Goal: Information Seeking & Learning: Learn about a topic

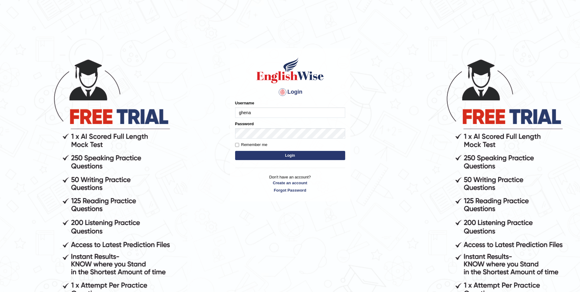
type input "ghena"
click at [235, 151] on button "Login" at bounding box center [290, 155] width 110 height 9
type input "ghena"
click at [235, 151] on button "Login" at bounding box center [290, 155] width 110 height 9
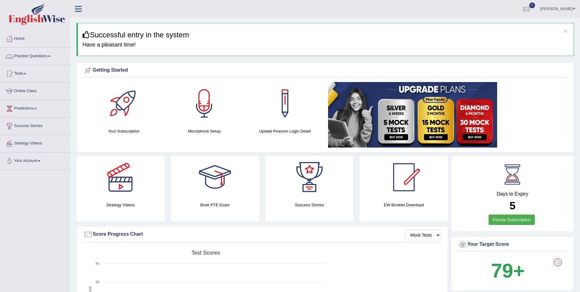
click at [21, 60] on link "Practice Questions" at bounding box center [35, 55] width 70 height 15
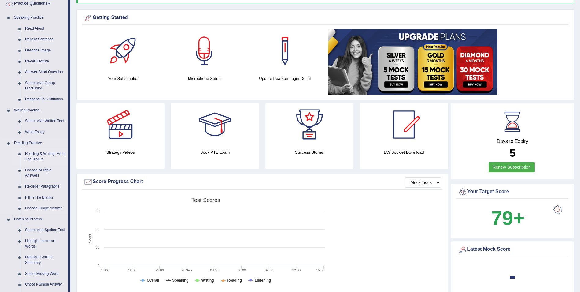
scroll to position [61, 0]
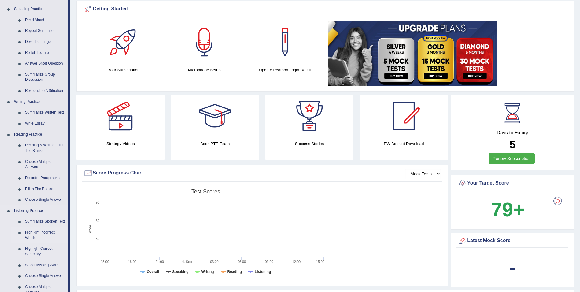
click at [34, 233] on link "Highlight Incorrect Words" at bounding box center [45, 235] width 46 height 16
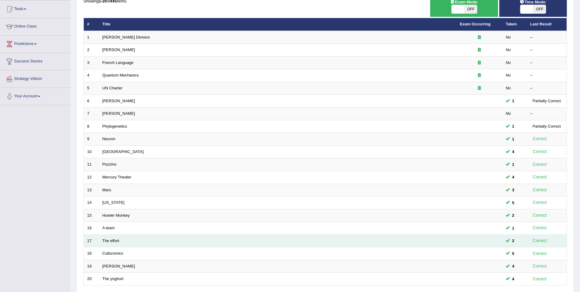
scroll to position [113, 0]
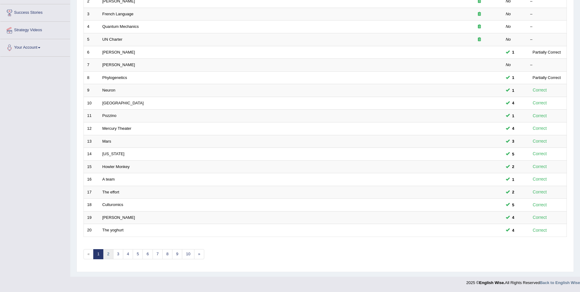
click at [107, 257] on link "2" at bounding box center [108, 254] width 10 height 10
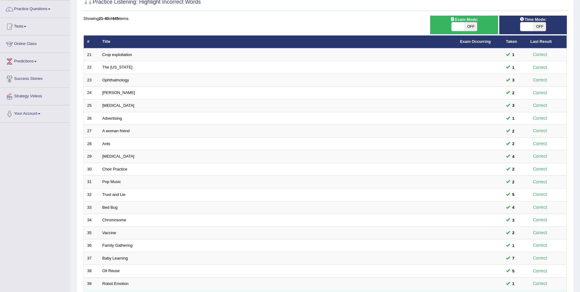
scroll to position [113, 0]
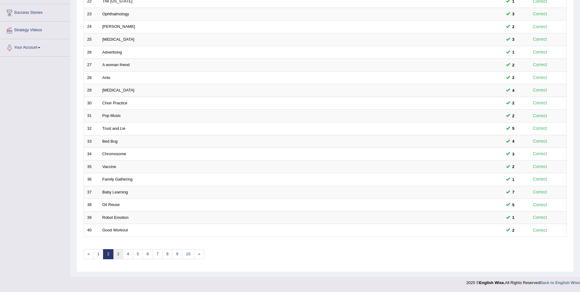
click at [116, 254] on link "3" at bounding box center [118, 254] width 10 height 10
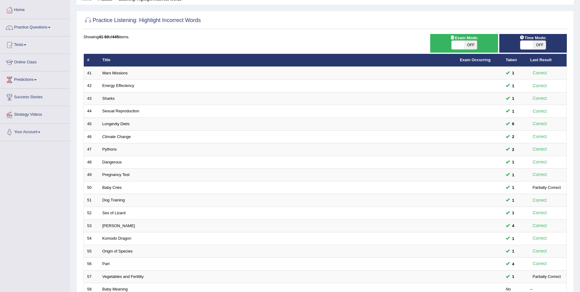
scroll to position [113, 0]
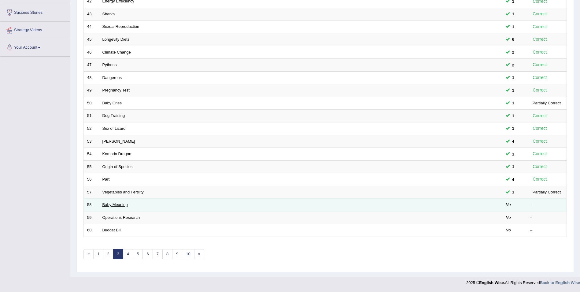
click at [126, 207] on td "Baby Meaning" at bounding box center [277, 204] width 357 height 13
click at [112, 204] on link "Baby Meaning" at bounding box center [114, 204] width 25 height 5
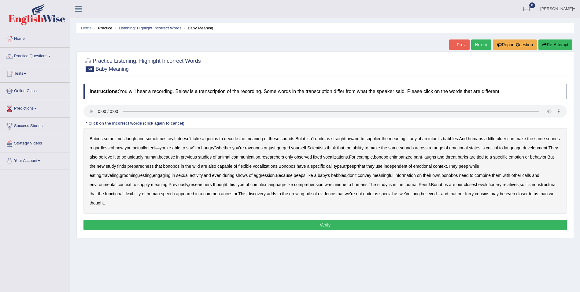
drag, startPoint x: 373, startPoint y: 138, endPoint x: 387, endPoint y: 137, distance: 14.4
click at [373, 138] on b "supplier" at bounding box center [373, 138] width 15 height 5
click at [154, 166] on b "preparedness" at bounding box center [141, 166] width 26 height 5
click at [532, 187] on b "nonstructural" at bounding box center [544, 184] width 25 height 5
click at [239, 223] on button "Verify" at bounding box center [324, 225] width 483 height 10
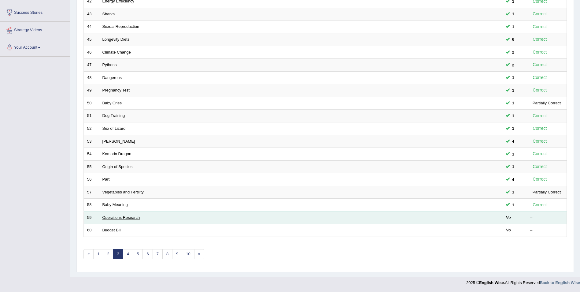
click at [116, 218] on link "Operations Research" at bounding box center [121, 217] width 38 height 5
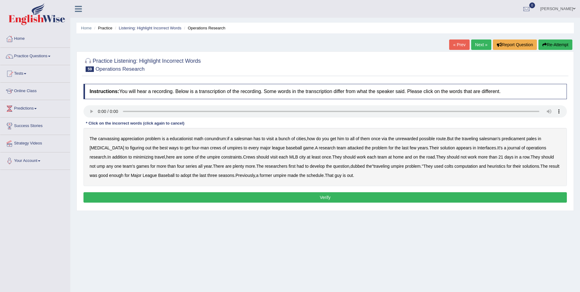
click at [104, 139] on b "canvassing" at bounding box center [108, 138] width 21 height 5
click at [133, 139] on b "appreciation" at bounding box center [132, 138] width 23 height 5
click at [182, 139] on b "educationist" at bounding box center [181, 138] width 23 height 5
click at [413, 139] on b "unrewarded" at bounding box center [406, 138] width 23 height 5
click at [105, 149] on b "[MEDICAL_DATA]" at bounding box center [107, 147] width 35 height 5
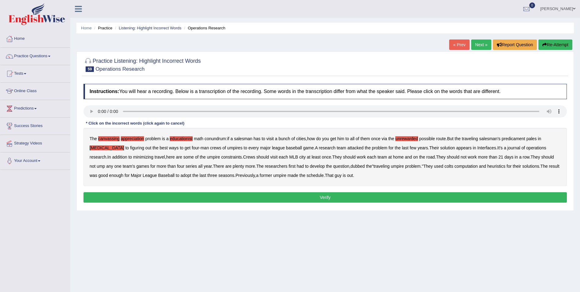
click at [445, 166] on b "colts" at bounding box center [449, 166] width 9 height 5
click at [233, 194] on button "Verify" at bounding box center [324, 197] width 483 height 10
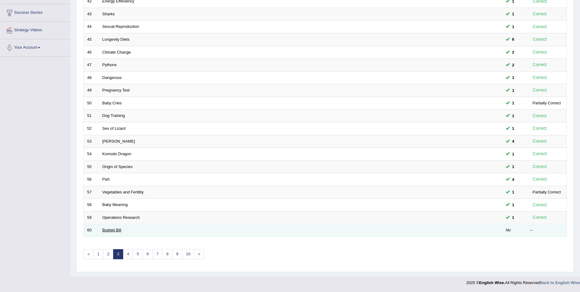
click at [113, 228] on link "Budget Bill" at bounding box center [111, 230] width 19 height 5
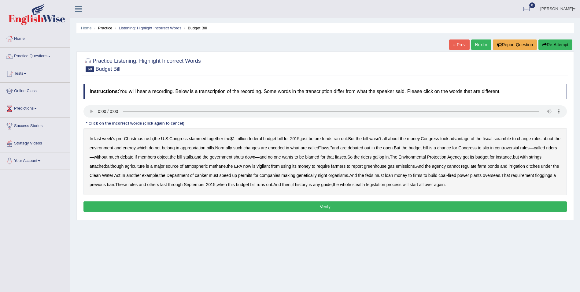
click at [258, 139] on b "federal" at bounding box center [255, 138] width 13 height 5
click at [265, 167] on b "vigilant" at bounding box center [263, 166] width 13 height 5
click at [208, 177] on b "canker" at bounding box center [201, 175] width 13 height 5
click at [327, 174] on b "night" at bounding box center [322, 175] width 9 height 5
drag, startPoint x: 99, startPoint y: 185, endPoint x: 103, endPoint y: 185, distance: 3.7
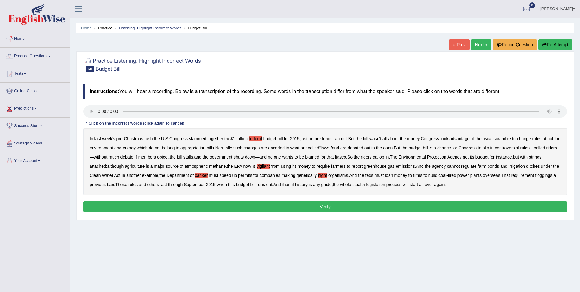
click at [535, 178] on b "floggings" at bounding box center [543, 175] width 17 height 5
click at [276, 139] on b "budget" at bounding box center [269, 138] width 13 height 5
click at [344, 207] on button "Verify" at bounding box center [324, 206] width 483 height 10
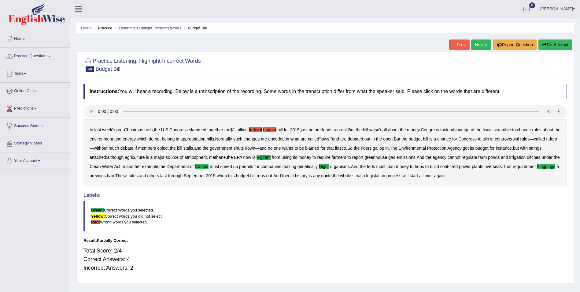
click at [561, 47] on button "Re-Attempt" at bounding box center [556, 44] width 34 height 10
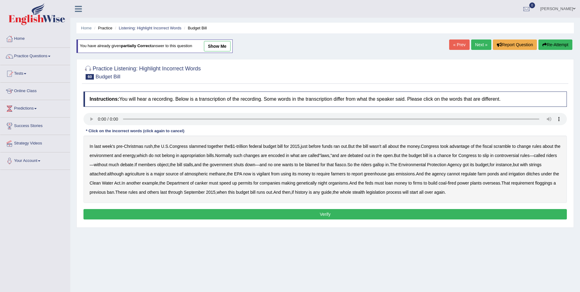
click at [266, 172] on b "vigilant" at bounding box center [263, 173] width 13 height 5
click at [208, 183] on b "canker" at bounding box center [201, 182] width 13 height 5
drag, startPoint x: 100, startPoint y: 192, endPoint x: 107, endPoint y: 190, distance: 7.3
click at [535, 185] on b "floggings" at bounding box center [543, 182] width 17 height 5
click at [327, 182] on b "night" at bounding box center [322, 182] width 9 height 5
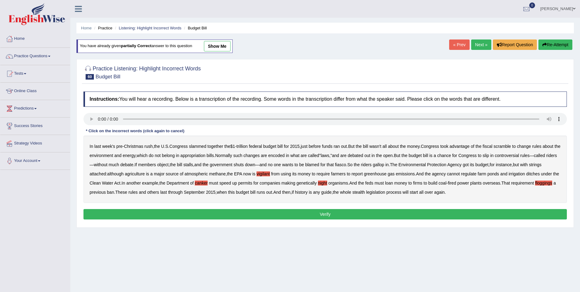
click at [324, 213] on button "Verify" at bounding box center [324, 214] width 483 height 10
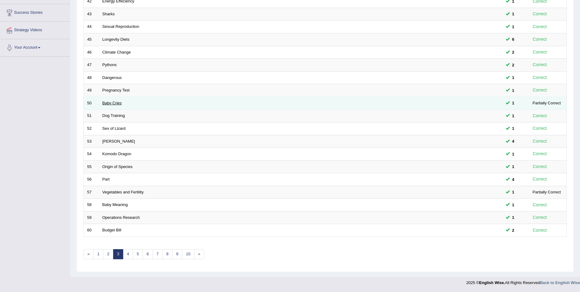
click at [116, 102] on link "Baby Cries" at bounding box center [112, 103] width 20 height 5
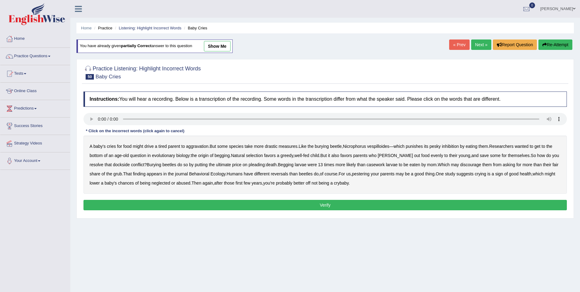
click at [113, 165] on b "dockside" at bounding box center [121, 164] width 17 height 5
click at [368, 166] on b "casework" at bounding box center [376, 164] width 18 height 5
click at [275, 174] on b "reversals" at bounding box center [279, 173] width 17 height 5
click at [303, 204] on button "Verify" at bounding box center [324, 205] width 483 height 10
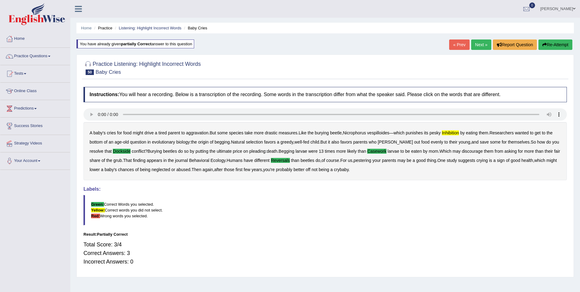
click at [555, 47] on button "Re-Attempt" at bounding box center [556, 44] width 34 height 10
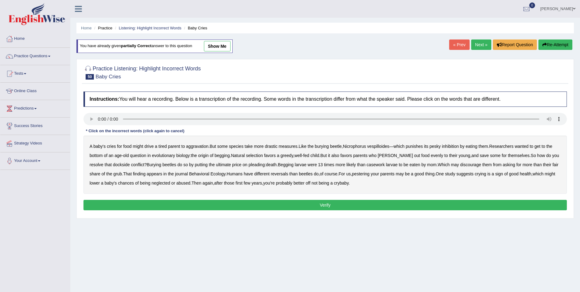
click at [450, 147] on b "inhibition" at bounding box center [450, 146] width 17 height 5
click at [368, 165] on b "casework" at bounding box center [376, 164] width 18 height 5
click at [113, 165] on b "dockside" at bounding box center [121, 164] width 17 height 5
click at [272, 174] on b "reversals" at bounding box center [279, 173] width 17 height 5
click at [212, 202] on button "Verify" at bounding box center [324, 205] width 483 height 10
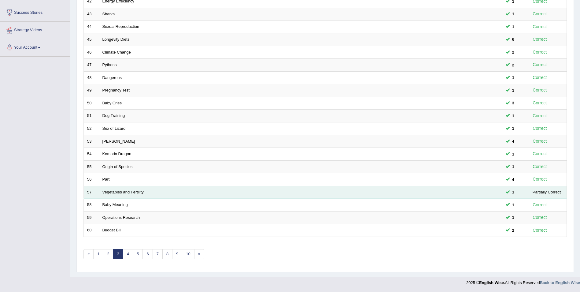
click at [124, 192] on link "Vegetables and Fertility" at bounding box center [122, 192] width 41 height 5
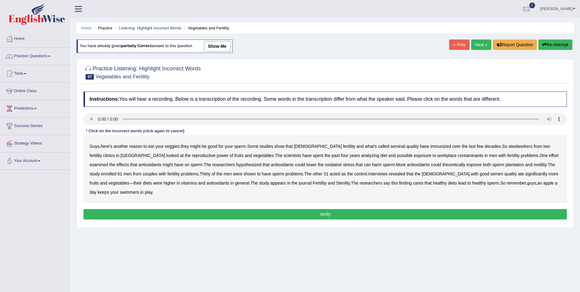
click at [101, 209] on button "Verify" at bounding box center [324, 214] width 483 height 10
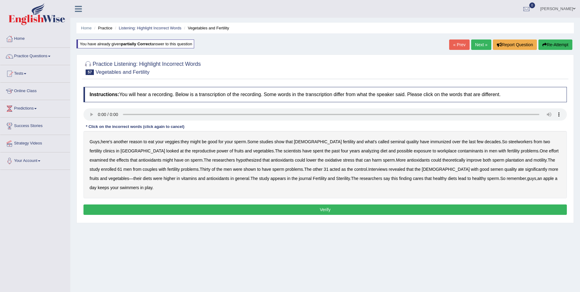
click at [431, 143] on b "immunized" at bounding box center [441, 141] width 21 height 5
click at [509, 142] on b "steelworkers" at bounding box center [521, 141] width 24 height 5
click at [505, 160] on b "plantation" at bounding box center [514, 159] width 19 height 5
click at [190, 204] on button "Verify" at bounding box center [324, 209] width 483 height 10
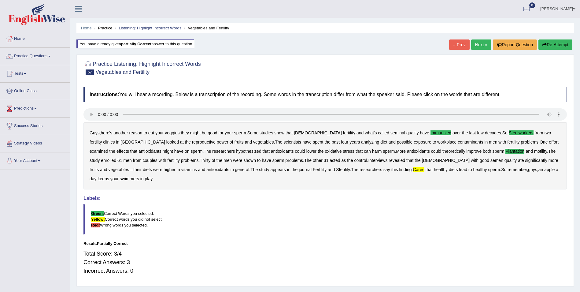
click at [553, 46] on button "Re-Attempt" at bounding box center [556, 44] width 34 height 10
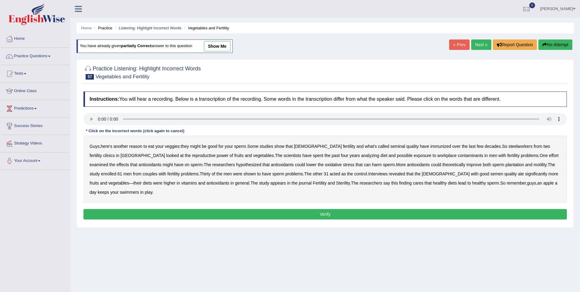
click at [431, 146] on b "immunized" at bounding box center [441, 146] width 21 height 5
drag, startPoint x: 483, startPoint y: 145, endPoint x: 477, endPoint y: 146, distance: 6.5
click at [509, 145] on b "steelworkers" at bounding box center [521, 146] width 24 height 5
click at [505, 164] on b "plantation" at bounding box center [514, 164] width 19 height 5
click at [413, 183] on b "cares" at bounding box center [418, 182] width 10 height 5
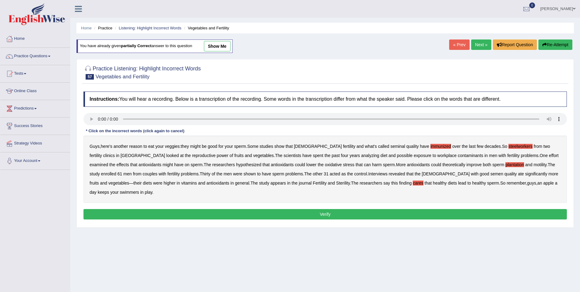
click at [309, 209] on button "Verify" at bounding box center [324, 214] width 483 height 10
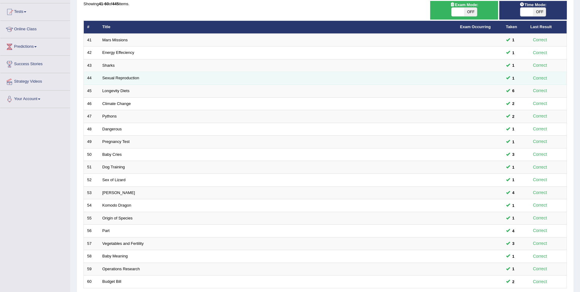
scroll to position [113, 0]
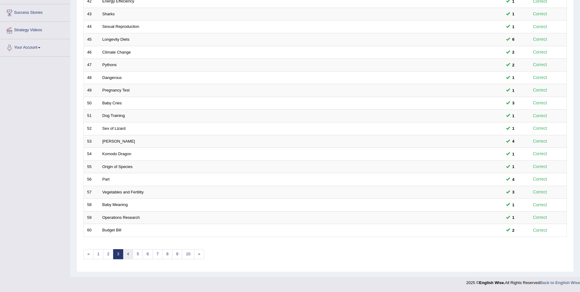
click at [127, 256] on link "4" at bounding box center [128, 254] width 10 height 10
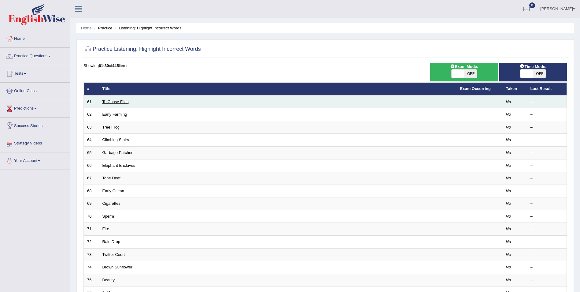
click at [120, 102] on link "To Chase Flies" at bounding box center [115, 101] width 26 height 5
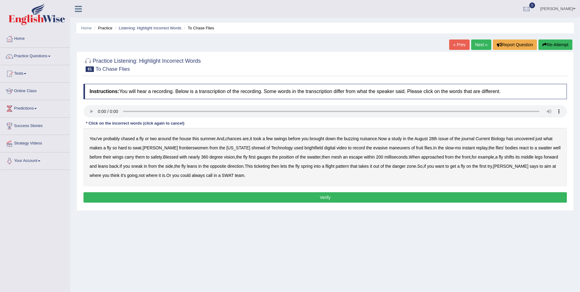
click at [179, 148] on b "frontierswomen" at bounding box center [193, 147] width 29 height 5
click at [251, 149] on b "shrewd" at bounding box center [258, 147] width 14 height 5
drag, startPoint x: 327, startPoint y: 157, endPoint x: 353, endPoint y: 158, distance: 26.0
click at [331, 158] on b "mesh" at bounding box center [336, 156] width 10 height 5
drag, startPoint x: 267, startPoint y: 167, endPoint x: 282, endPoint y: 168, distance: 15.6
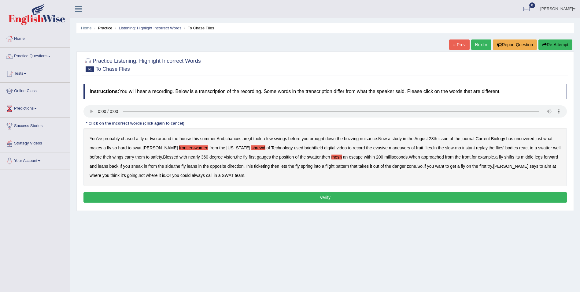
click at [268, 167] on b "ticketing" at bounding box center [262, 166] width 16 height 5
click at [251, 149] on b "shrewd" at bounding box center [258, 147] width 14 height 5
click at [251, 148] on b "shrewd" at bounding box center [258, 147] width 14 height 5
click at [305, 149] on b "brightfield" at bounding box center [314, 147] width 19 height 5
click at [97, 196] on button "Verify" at bounding box center [324, 197] width 483 height 10
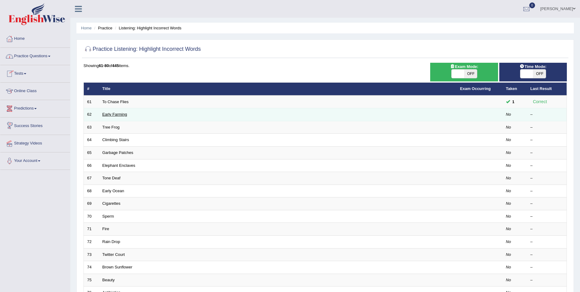
click at [110, 114] on link "Early Farming" at bounding box center [114, 114] width 25 height 5
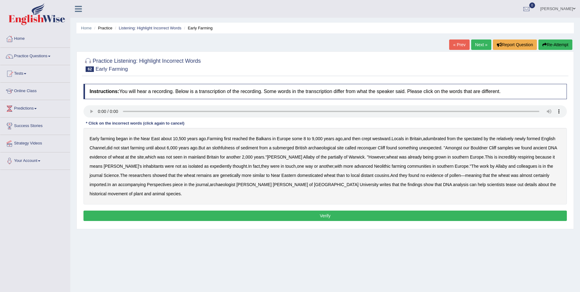
click at [434, 139] on b "adumbrated" at bounding box center [434, 138] width 23 height 5
click at [479, 139] on b "spectated" at bounding box center [473, 138] width 19 height 5
click at [220, 149] on b "slothfulness" at bounding box center [223, 147] width 23 height 5
click at [372, 149] on b "reconquer" at bounding box center [366, 147] width 19 height 5
click at [328, 158] on b "partially" at bounding box center [335, 156] width 15 height 5
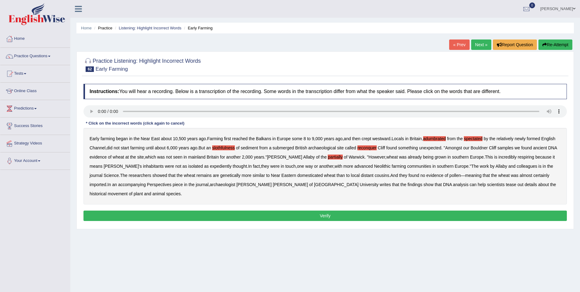
click at [520, 157] on b "respiring" at bounding box center [526, 156] width 17 height 5
drag, startPoint x: 302, startPoint y: 206, endPoint x: 305, endPoint y: 205, distance: 3.4
click at [302, 210] on button "Verify" at bounding box center [324, 215] width 483 height 10
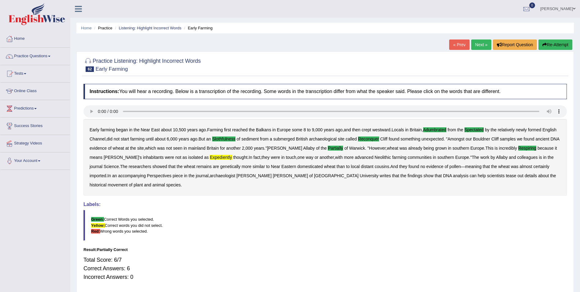
click at [555, 47] on button "Re-Attempt" at bounding box center [556, 44] width 34 height 10
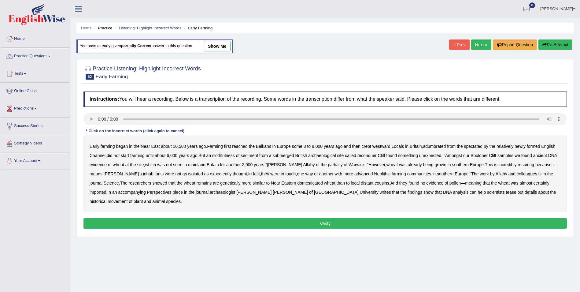
drag, startPoint x: 183, startPoint y: 173, endPoint x: 190, endPoint y: 172, distance: 6.2
click at [210, 173] on b "expediently" at bounding box center [221, 173] width 22 height 5
drag, startPoint x: 435, startPoint y: 146, endPoint x: 453, endPoint y: 146, distance: 18.3
click at [437, 146] on b "adumbrated" at bounding box center [434, 146] width 23 height 5
click at [475, 147] on b "spectated" at bounding box center [473, 146] width 19 height 5
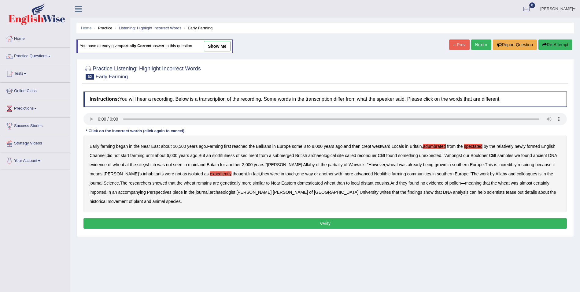
drag, startPoint x: 224, startPoint y: 156, endPoint x: 231, endPoint y: 156, distance: 6.4
click at [226, 156] on b "slothfulness" at bounding box center [223, 155] width 23 height 5
drag, startPoint x: 319, startPoint y: 165, endPoint x: 331, endPoint y: 164, distance: 12.6
click at [328, 165] on b "partially" at bounding box center [335, 164] width 15 height 5
click at [518, 164] on b "respiring" at bounding box center [526, 164] width 17 height 5
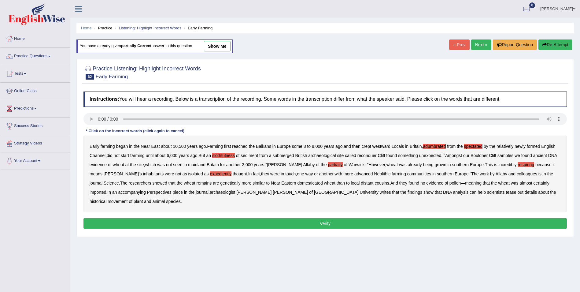
click at [322, 218] on button "Verify" at bounding box center [324, 223] width 483 height 10
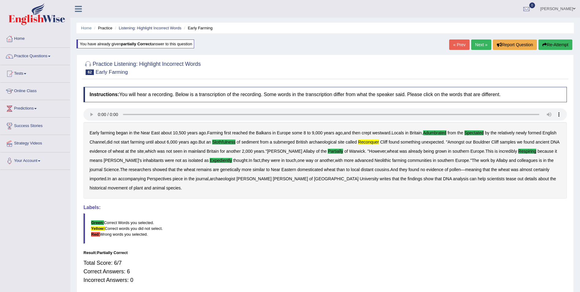
click at [549, 45] on button "Re-Attempt" at bounding box center [556, 44] width 34 height 10
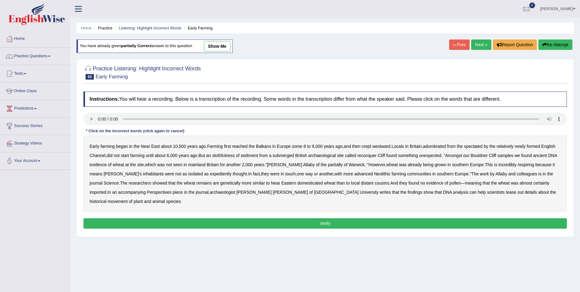
click at [210, 173] on b "expediently" at bounding box center [221, 173] width 22 height 5
click at [368, 154] on b "reconquer" at bounding box center [366, 155] width 19 height 5
drag, startPoint x: 431, startPoint y: 146, endPoint x: 453, endPoint y: 145, distance: 21.5
click at [432, 146] on b "adumbrated" at bounding box center [434, 146] width 23 height 5
drag, startPoint x: 478, startPoint y: 145, endPoint x: 502, endPoint y: 148, distance: 25.0
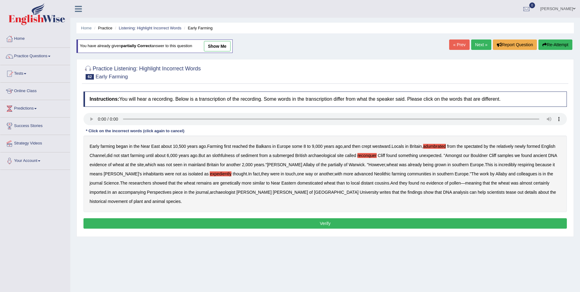
click at [480, 145] on b "spectated" at bounding box center [473, 146] width 19 height 5
drag, startPoint x: 223, startPoint y: 156, endPoint x: 241, endPoint y: 156, distance: 18.3
click at [225, 156] on b "slothfulness" at bounding box center [223, 155] width 23 height 5
click at [328, 164] on b "partially" at bounding box center [335, 164] width 15 height 5
drag, startPoint x: 515, startPoint y: 164, endPoint x: 531, endPoint y: 167, distance: 15.7
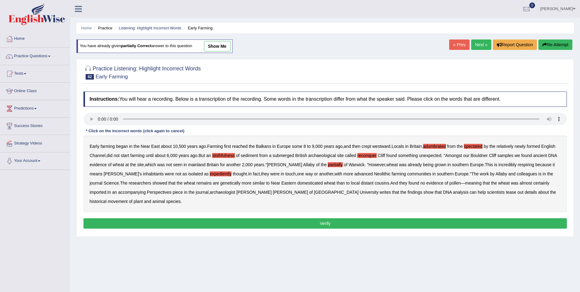
click at [518, 164] on b "respiring" at bounding box center [526, 164] width 17 height 5
click at [349, 218] on button "Verify" at bounding box center [324, 223] width 483 height 10
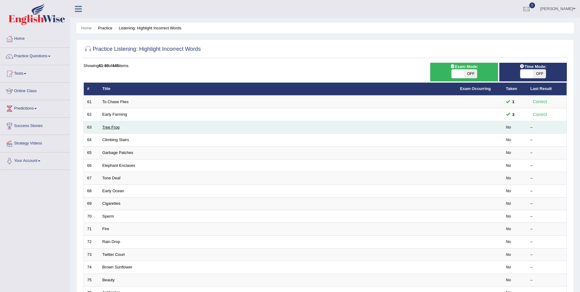
click at [111, 126] on link "Tree Frog" at bounding box center [110, 127] width 17 height 5
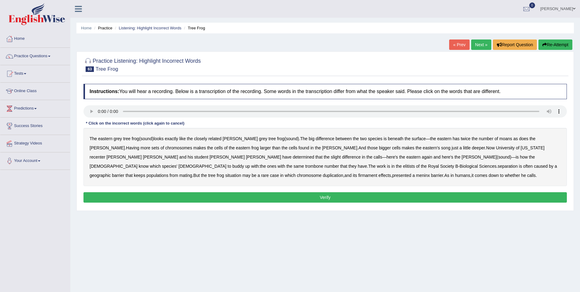
click at [499, 138] on b "moans" at bounding box center [505, 138] width 13 height 5
click at [105, 154] on b "recenter" at bounding box center [98, 156] width 16 height 5
click at [323, 164] on b "trombone" at bounding box center [314, 166] width 18 height 5
drag, startPoint x: 106, startPoint y: 167, endPoint x: 123, endPoint y: 162, distance: 17.1
click at [403, 166] on b "elitists" at bounding box center [409, 166] width 12 height 5
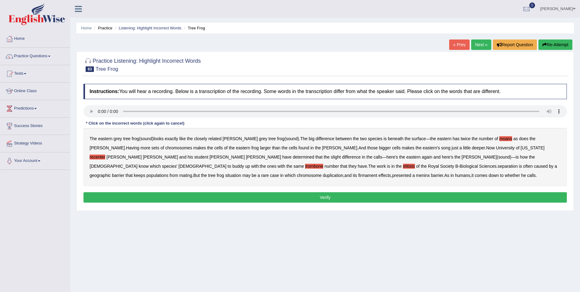
click at [498, 166] on b "separation" at bounding box center [508, 166] width 20 height 5
click at [377, 173] on b "firmament" at bounding box center [367, 175] width 19 height 5
click at [416, 173] on b "meninx" at bounding box center [423, 175] width 14 height 5
click at [177, 198] on button "Verify" at bounding box center [324, 197] width 483 height 10
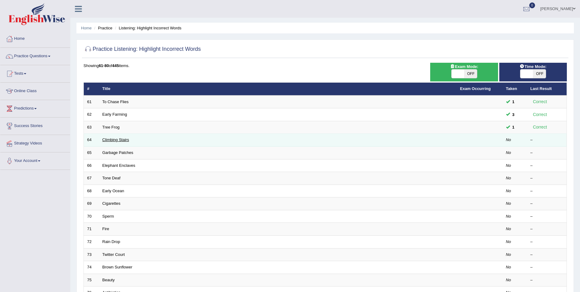
click at [115, 141] on link "Climbing Stairs" at bounding box center [115, 139] width 27 height 5
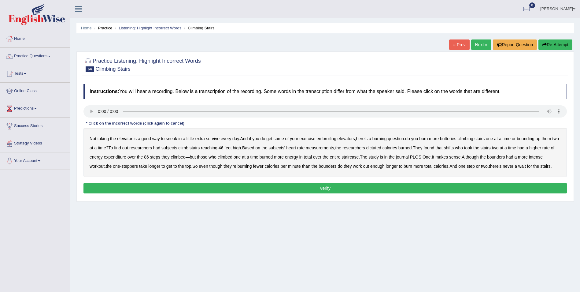
click at [210, 139] on b "survive" at bounding box center [212, 138] width 13 height 5
click at [329, 139] on b "embroiling" at bounding box center [327, 138] width 20 height 5
click at [451, 138] on b "butteries" at bounding box center [448, 138] width 17 height 5
drag, startPoint x: 379, startPoint y: 148, endPoint x: 388, endPoint y: 150, distance: 9.3
click at [379, 148] on b "dictated" at bounding box center [373, 147] width 15 height 5
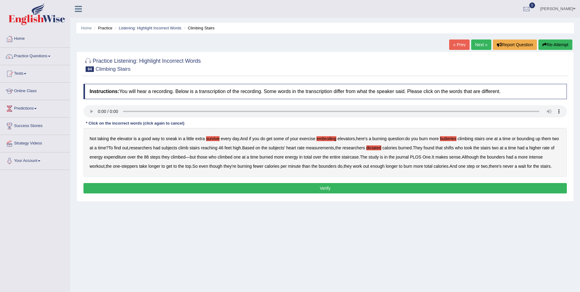
click at [454, 147] on b "shifts" at bounding box center [449, 147] width 10 height 5
click at [205, 186] on button "Verify" at bounding box center [324, 188] width 483 height 10
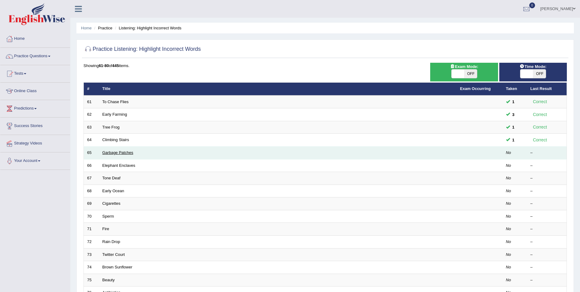
click at [107, 154] on link "Garbage Patches" at bounding box center [117, 152] width 31 height 5
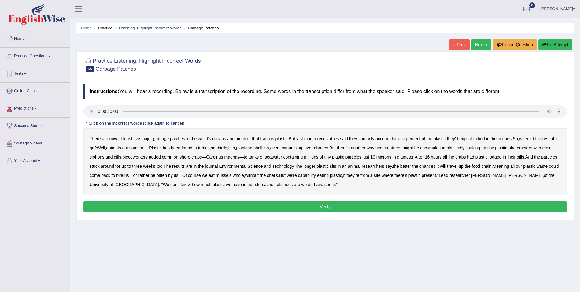
click at [329, 139] on b "receivables" at bounding box center [328, 138] width 22 height 5
drag, startPoint x: 299, startPoint y: 148, endPoint x: 327, endPoint y: 148, distance: 27.8
click at [302, 148] on b "immunising" at bounding box center [292, 147] width 22 height 5
click at [532, 147] on b "photometers" at bounding box center [521, 147] width 24 height 5
click at [146, 157] on b "pieceworkers" at bounding box center [134, 156] width 25 height 5
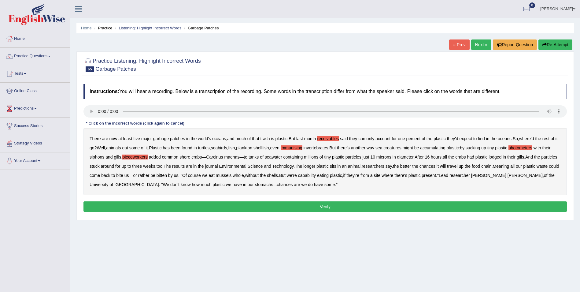
drag, startPoint x: 395, startPoint y: 165, endPoint x: 424, endPoint y: 169, distance: 28.4
click at [384, 166] on b "researchers" at bounding box center [373, 166] width 23 height 5
click at [384, 164] on b "researchers" at bounding box center [373, 166] width 23 height 5
click at [316, 176] on b "capability" at bounding box center [307, 175] width 18 height 5
click at [251, 203] on button "Verify" at bounding box center [324, 206] width 483 height 10
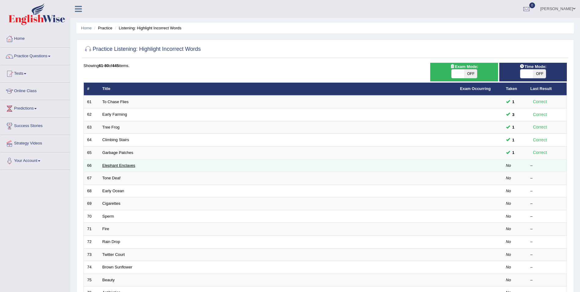
click at [117, 164] on link "Elephant Enclaves" at bounding box center [118, 165] width 33 height 5
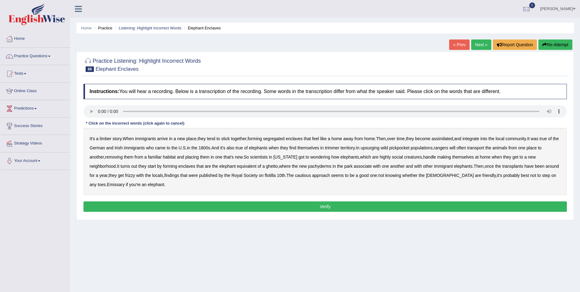
drag, startPoint x: 107, startPoint y: 139, endPoint x: 127, endPoint y: 139, distance: 19.6
click at [113, 139] on div "It's a limber story . When immigrants arrive in a new place , they tend to stic…" at bounding box center [324, 161] width 483 height 67
drag, startPoint x: 104, startPoint y: 139, endPoint x: 122, endPoint y: 138, distance: 18.4
click at [108, 138] on b "limber" at bounding box center [106, 138] width 12 height 5
click at [349, 148] on b "territory" at bounding box center [348, 147] width 14 height 5
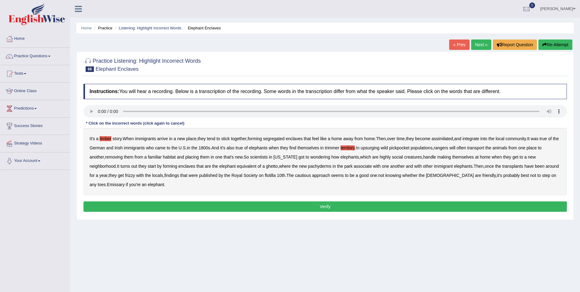
click at [337, 148] on b "trimmer" at bounding box center [332, 147] width 14 height 5
click at [355, 146] on b "territory" at bounding box center [348, 147] width 14 height 5
click at [379, 149] on b "upsurging" at bounding box center [370, 147] width 19 height 5
click at [409, 147] on b "pickpocket" at bounding box center [399, 147] width 20 height 5
click at [135, 176] on b "frizzy" at bounding box center [130, 175] width 10 height 5
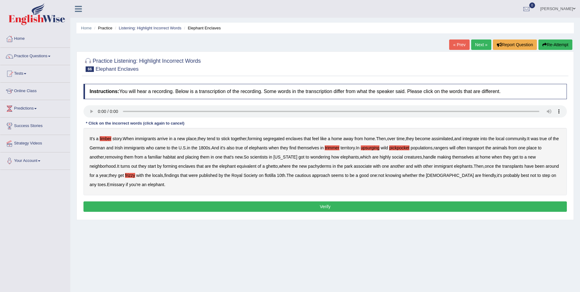
click at [276, 176] on b "flotilla" at bounding box center [270, 175] width 11 height 5
click at [107, 184] on b "Emissary" at bounding box center [116, 184] width 18 height 5
click at [121, 205] on button "Verify" at bounding box center [324, 206] width 483 height 10
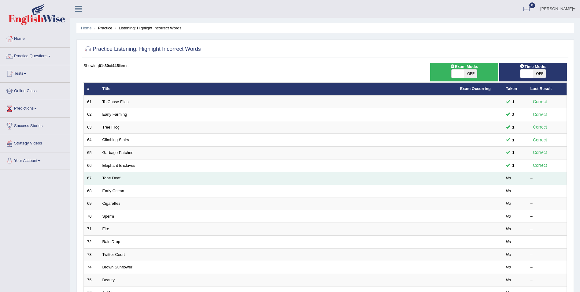
click at [111, 178] on link "Tone Deaf" at bounding box center [111, 178] width 18 height 5
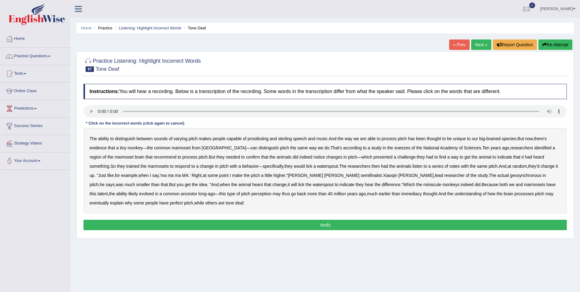
drag, startPoint x: 260, startPoint y: 138, endPoint x: 276, endPoint y: 141, distance: 16.4
click at [261, 139] on b "prostituting" at bounding box center [258, 138] width 21 height 5
click at [289, 139] on b "sterling" at bounding box center [285, 138] width 14 height 5
drag, startPoint x: 369, startPoint y: 148, endPoint x: 384, endPoint y: 148, distance: 14.7
click at [394, 148] on b "sneezes" at bounding box center [402, 147] width 16 height 5
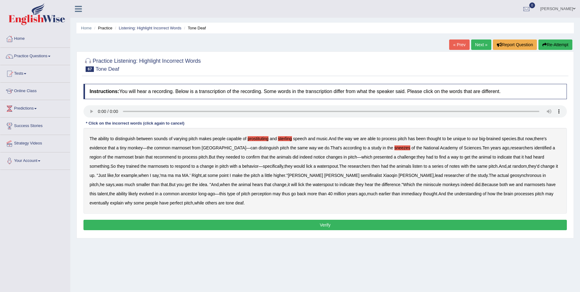
drag, startPoint x: 142, startPoint y: 157, endPoint x: 146, endPoint y: 157, distance: 4.3
click at [154, 157] on b "recommend" at bounding box center [165, 156] width 23 height 5
click at [397, 158] on b "challenge" at bounding box center [406, 156] width 18 height 5
click at [397, 157] on b "challenge" at bounding box center [406, 156] width 18 height 5
drag, startPoint x: 299, startPoint y: 176, endPoint x: 303, endPoint y: 176, distance: 3.4
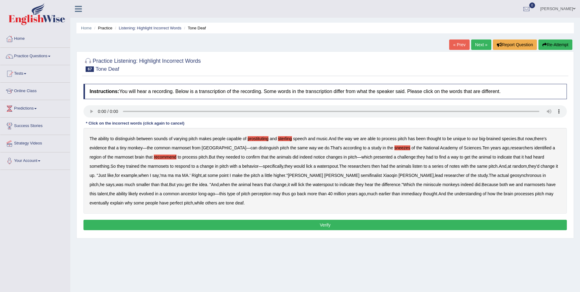
click at [361, 176] on b "semifinalist" at bounding box center [371, 175] width 21 height 5
drag, startPoint x: 424, startPoint y: 175, endPoint x: 431, endPoint y: 175, distance: 6.7
click at [510, 175] on b "geosynchronous" at bounding box center [525, 175] width 31 height 5
click at [402, 194] on b "immediacy" at bounding box center [412, 193] width 20 height 5
click at [126, 223] on button "Verify" at bounding box center [324, 225] width 483 height 10
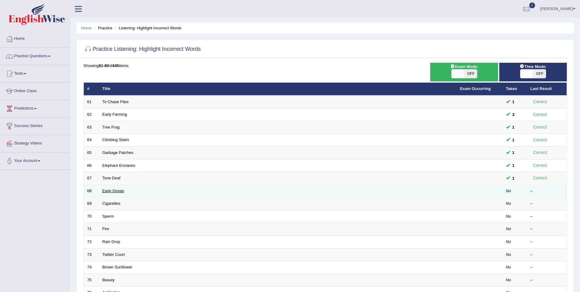
click at [110, 189] on link "Early Ocean" at bounding box center [113, 190] width 22 height 5
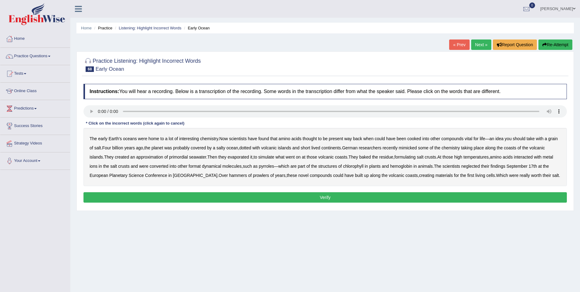
click at [412, 157] on b "formulating" at bounding box center [404, 156] width 21 height 5
click at [201, 165] on b "format" at bounding box center [195, 166] width 12 height 5
click at [221, 166] on b "dynamical" at bounding box center [211, 166] width 19 height 5
click at [480, 167] on b "neglected" at bounding box center [470, 166] width 19 height 5
click at [229, 176] on b "hammers" at bounding box center [238, 175] width 18 height 5
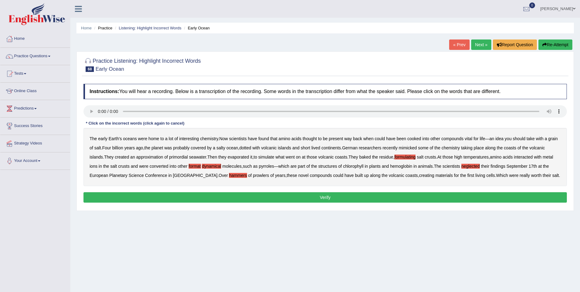
click at [253, 175] on b "prowlers" at bounding box center [261, 175] width 16 height 5
click at [352, 196] on button "Verify" at bounding box center [324, 197] width 483 height 10
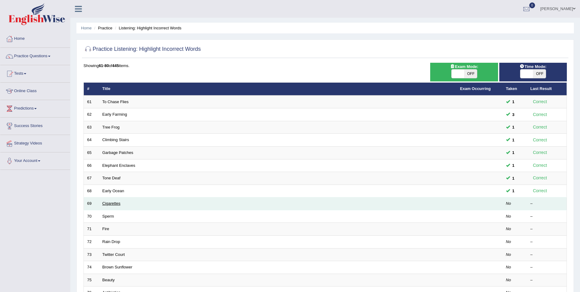
click at [111, 202] on link "Cigarettes" at bounding box center [111, 203] width 18 height 5
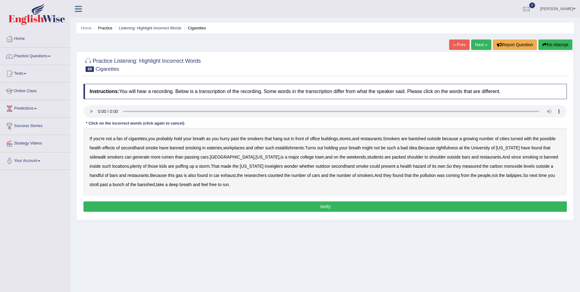
click at [225, 140] on b "hurry" at bounding box center [225, 138] width 10 height 5
click at [522, 139] on b "turned" at bounding box center [517, 138] width 12 height 5
drag, startPoint x: 450, startPoint y: 149, endPoint x: 458, endPoint y: 149, distance: 7.6
click at [452, 149] on b "rightfulness" at bounding box center [447, 147] width 22 height 5
click at [168, 158] on b "rumen" at bounding box center [168, 156] width 12 height 5
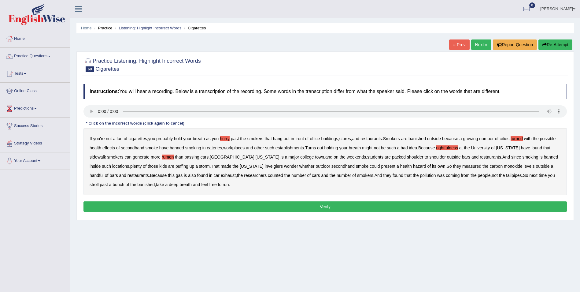
drag, startPoint x: 243, startPoint y: 166, endPoint x: 246, endPoint y: 166, distance: 4.0
click at [265, 166] on b "inveiglers" at bounding box center [274, 166] width 18 height 5
click at [221, 173] on b "exhaust" at bounding box center [228, 175] width 15 height 5
click at [184, 205] on button "Verify" at bounding box center [324, 206] width 483 height 10
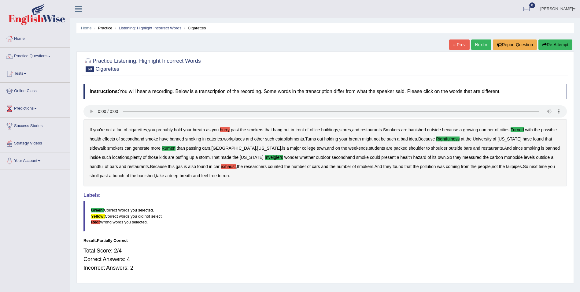
click at [545, 45] on icon "button" at bounding box center [544, 45] width 4 height 4
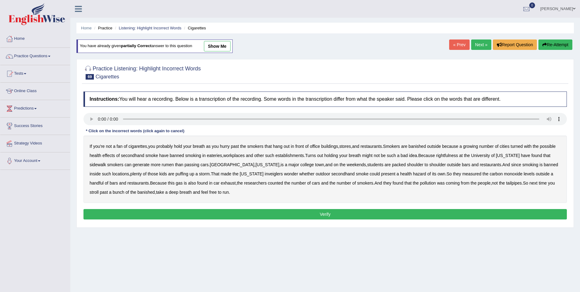
click at [520, 147] on b "turned" at bounding box center [517, 146] width 12 height 5
click at [447, 154] on b "rightfulness" at bounding box center [447, 155] width 22 height 5
click at [165, 164] on b "rumen" at bounding box center [168, 164] width 12 height 5
click at [265, 175] on b "inveiglers" at bounding box center [274, 173] width 18 height 5
click at [341, 215] on button "Verify" at bounding box center [324, 214] width 483 height 10
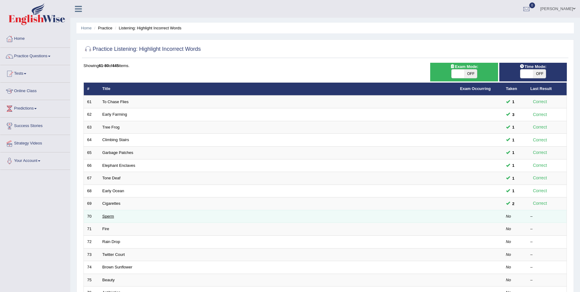
click at [113, 217] on link "Sperm" at bounding box center [108, 216] width 12 height 5
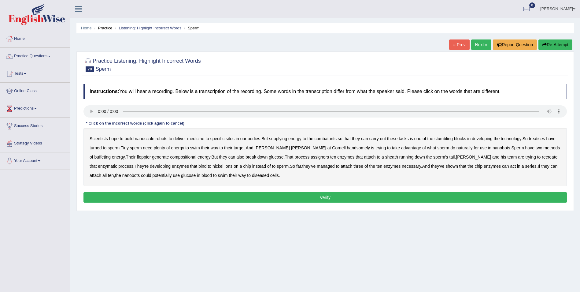
drag, startPoint x: 327, startPoint y: 139, endPoint x: 341, endPoint y: 139, distance: 14.1
click at [328, 139] on b "combatants" at bounding box center [326, 138] width 22 height 5
click at [542, 138] on b "treatises" at bounding box center [537, 138] width 16 height 5
click at [347, 148] on b "handsomely" at bounding box center [358, 147] width 23 height 5
click at [111, 154] on b "buffeting" at bounding box center [102, 156] width 16 height 5
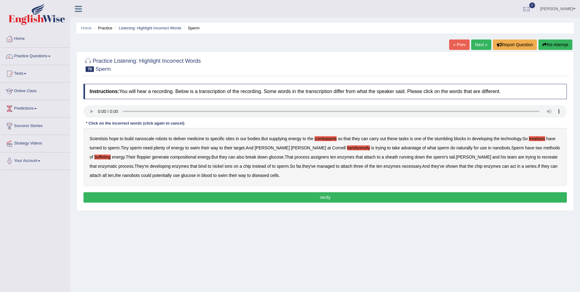
click at [137, 158] on b "floppier" at bounding box center [144, 156] width 14 height 5
click at [170, 157] on b "compositional" at bounding box center [183, 156] width 26 height 5
click at [385, 158] on b "sheath" at bounding box center [391, 156] width 13 height 5
click at [385, 157] on b "sheath" at bounding box center [391, 156] width 13 height 5
click at [237, 196] on button "Verify" at bounding box center [324, 197] width 483 height 10
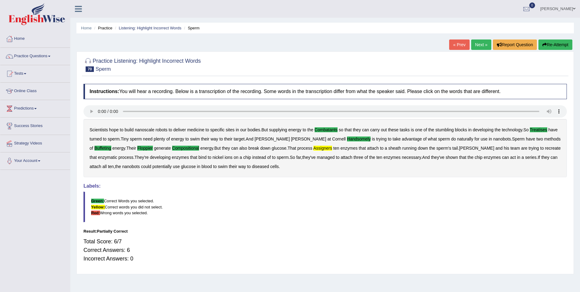
click at [559, 44] on button "Re-Attempt" at bounding box center [556, 44] width 34 height 10
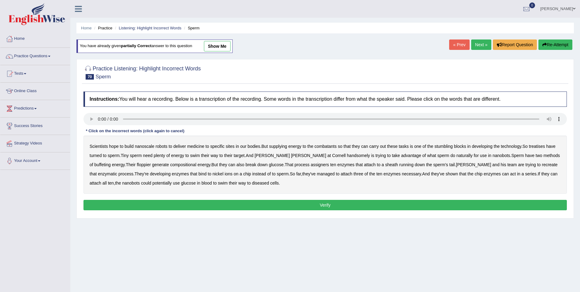
click at [137, 164] on b "floppier" at bounding box center [144, 164] width 14 height 5
click at [170, 164] on b "compositional" at bounding box center [183, 164] width 26 height 5
click at [326, 147] on b "combatants" at bounding box center [326, 146] width 22 height 5
click at [537, 145] on b "treatises" at bounding box center [537, 146] width 16 height 5
click at [347, 156] on b "handsomely" at bounding box center [358, 155] width 23 height 5
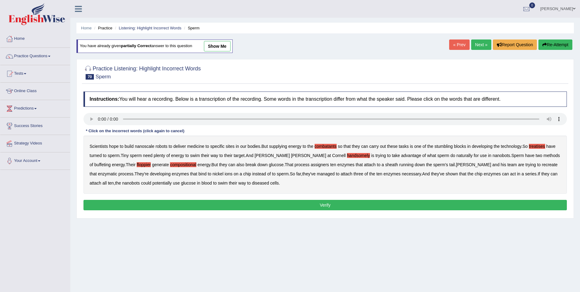
click at [111, 162] on b "buffeting" at bounding box center [102, 164] width 16 height 5
click at [327, 205] on button "Verify" at bounding box center [324, 205] width 483 height 10
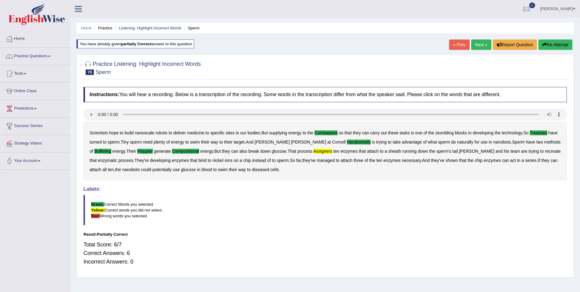
click at [554, 46] on button "Re-Attempt" at bounding box center [556, 44] width 34 height 10
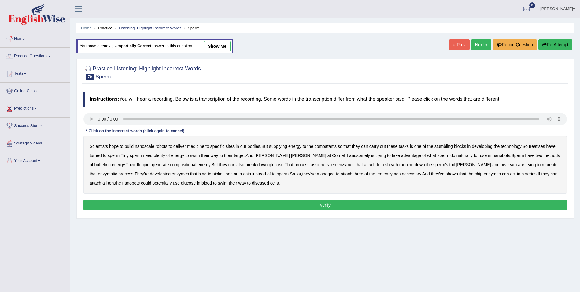
drag, startPoint x: 117, startPoint y: 165, endPoint x: 135, endPoint y: 161, distance: 18.2
click at [152, 165] on b "generate" at bounding box center [160, 164] width 17 height 5
drag, startPoint x: 96, startPoint y: 166, endPoint x: 126, endPoint y: 162, distance: 30.2
click at [137, 166] on b "floppier" at bounding box center [144, 164] width 14 height 5
click at [152, 164] on b "generate" at bounding box center [160, 164] width 17 height 5
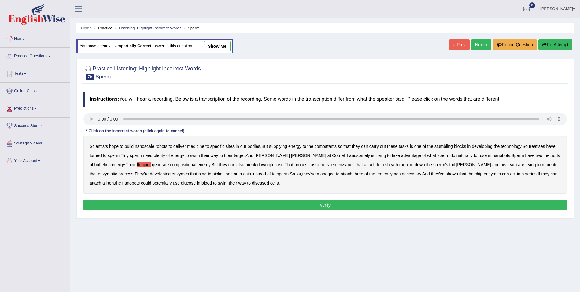
click at [170, 165] on b "compositional" at bounding box center [183, 164] width 26 height 5
click at [330, 146] on b "combatants" at bounding box center [326, 146] width 22 height 5
click at [543, 145] on b "treatises" at bounding box center [537, 146] width 16 height 5
click at [347, 157] on b "handsomely" at bounding box center [358, 155] width 23 height 5
click at [111, 162] on b "buffeting" at bounding box center [102, 164] width 16 height 5
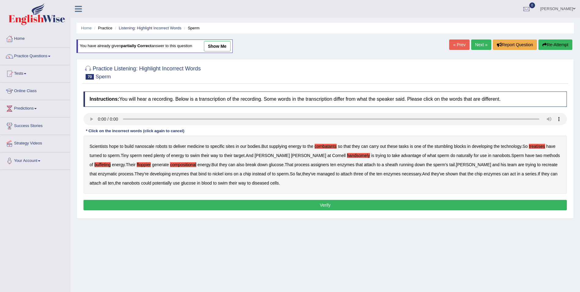
click at [311, 166] on b "assigners" at bounding box center [320, 164] width 18 height 5
click at [328, 205] on button "Verify" at bounding box center [324, 205] width 483 height 10
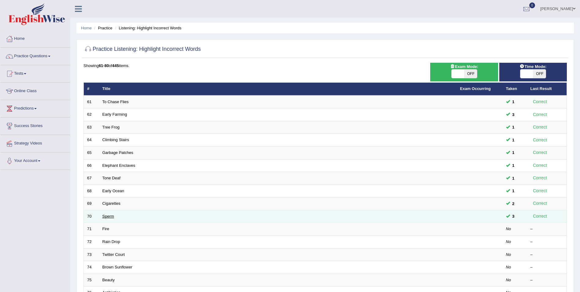
click at [107, 217] on link "Sperm" at bounding box center [108, 216] width 12 height 5
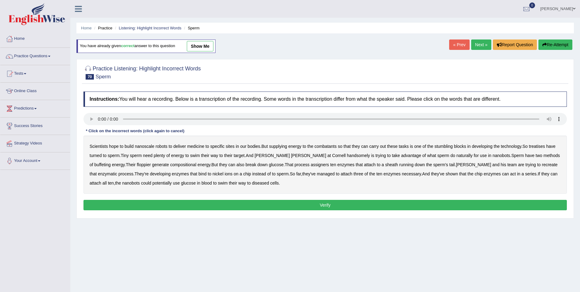
drag, startPoint x: 324, startPoint y: 147, endPoint x: 331, endPoint y: 147, distance: 8.0
click at [325, 147] on b "combatants" at bounding box center [326, 146] width 22 height 5
click at [347, 155] on b "handsomely" at bounding box center [358, 155] width 23 height 5
click at [111, 162] on b "buffeting" at bounding box center [102, 164] width 16 height 5
click at [137, 165] on b "floppier" at bounding box center [144, 164] width 14 height 5
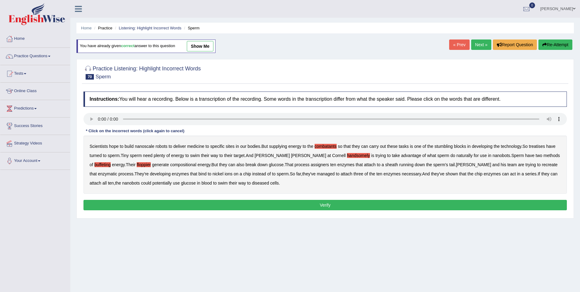
click at [170, 164] on b "compositional" at bounding box center [183, 164] width 26 height 5
click at [545, 146] on b "treatises" at bounding box center [537, 146] width 16 height 5
click at [311, 165] on b "assigners" at bounding box center [320, 164] width 18 height 5
click at [214, 201] on button "Verify" at bounding box center [324, 205] width 483 height 10
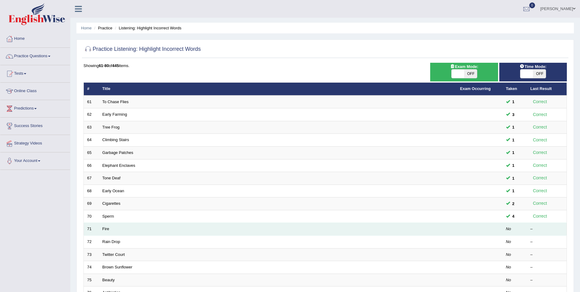
click at [113, 230] on td "Fire" at bounding box center [278, 229] width 358 height 13
click at [103, 230] on link "Fire" at bounding box center [105, 228] width 7 height 5
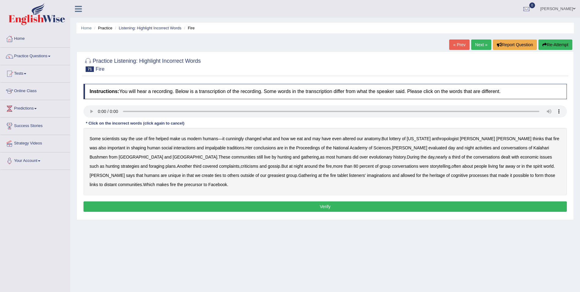
drag, startPoint x: 234, startPoint y: 137, endPoint x: 240, endPoint y: 138, distance: 6.3
click at [234, 137] on b "cunningly" at bounding box center [235, 138] width 18 height 5
click at [395, 138] on b "lottery" at bounding box center [395, 138] width 12 height 5
click at [205, 148] on b "impalpable" at bounding box center [215, 147] width 21 height 5
click at [268, 175] on b "greasiest" at bounding box center [276, 175] width 17 height 5
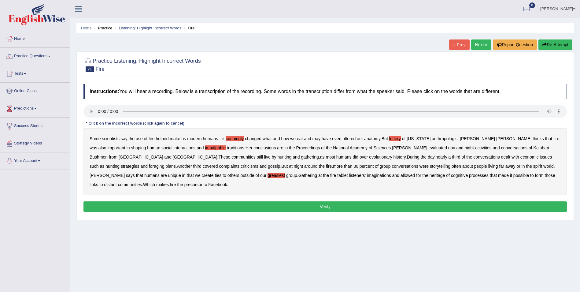
drag, startPoint x: 205, startPoint y: 175, endPoint x: 230, endPoint y: 174, distance: 24.8
click at [337, 175] on b "tablet" at bounding box center [342, 175] width 10 height 5
drag, startPoint x: 299, startPoint y: 176, endPoint x: 328, endPoint y: 177, distance: 28.5
click at [430, 176] on b "heritage" at bounding box center [438, 175] width 16 height 5
click at [296, 206] on button "Verify" at bounding box center [324, 206] width 483 height 10
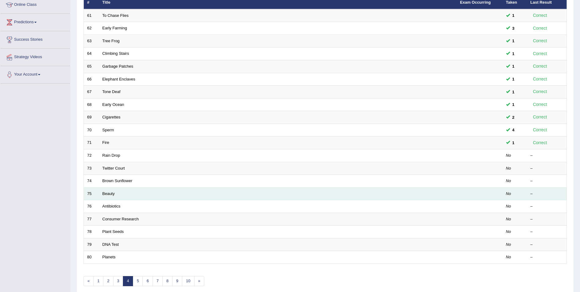
scroll to position [92, 0]
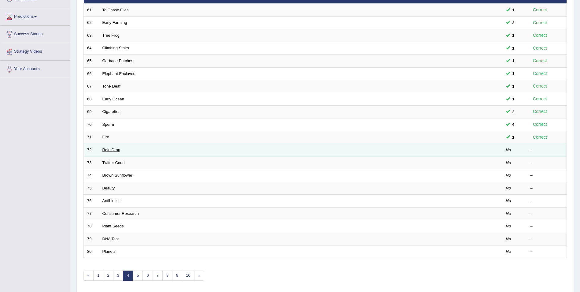
click at [113, 151] on link "Rain Drop" at bounding box center [111, 149] width 18 height 5
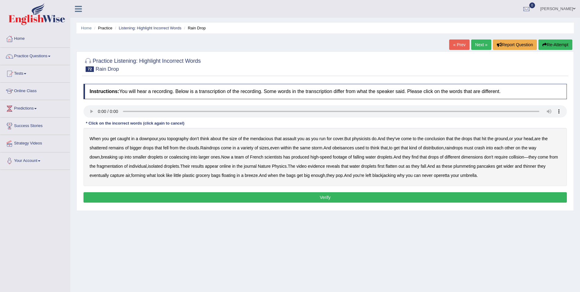
click at [182, 141] on b "topography" at bounding box center [177, 138] width 21 height 5
click at [261, 140] on b "mendacious" at bounding box center [261, 138] width 23 height 5
drag, startPoint x: 346, startPoint y: 148, endPoint x: 378, endPoint y: 148, distance: 32.1
click at [353, 148] on b "obeisances" at bounding box center [343, 147] width 22 height 5
drag, startPoint x: 387, startPoint y: 176, endPoint x: 411, endPoint y: 178, distance: 24.8
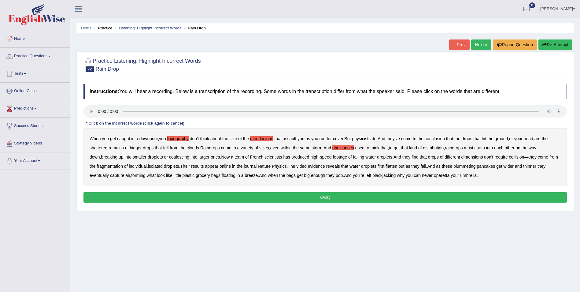
click at [387, 176] on b "blackjacking" at bounding box center [383, 175] width 23 height 5
click at [446, 176] on b "operetta" at bounding box center [442, 175] width 16 height 5
click at [419, 194] on button "Verify" at bounding box center [324, 197] width 483 height 10
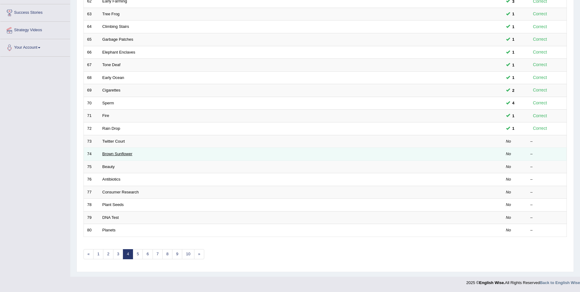
click at [113, 153] on link "Brown Sunflower" at bounding box center [117, 153] width 30 height 5
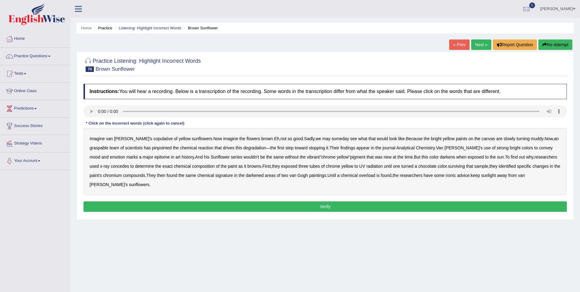
drag, startPoint x: 136, startPoint y: 140, endPoint x: 147, endPoint y: 140, distance: 11.0
click at [154, 140] on b "copulative" at bounding box center [163, 138] width 19 height 5
click at [109, 145] on b "graspable" at bounding box center [99, 147] width 19 height 5
drag, startPoint x: 238, startPoint y: 147, endPoint x: 262, endPoint y: 148, distance: 23.6
click at [243, 148] on b "degradation" at bounding box center [254, 147] width 23 height 5
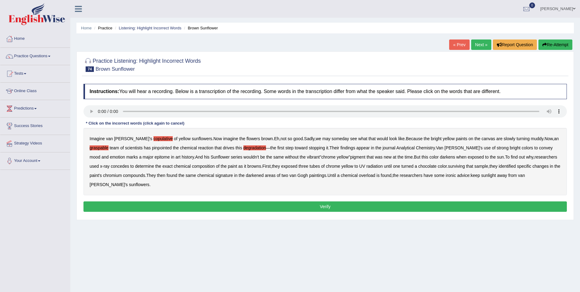
click at [154, 157] on b "epitome" at bounding box center [161, 156] width 15 height 5
drag, startPoint x: 104, startPoint y: 166, endPoint x: 127, endPoint y: 165, distance: 23.3
click at [111, 166] on b "concedes" at bounding box center [120, 166] width 18 height 5
click at [448, 166] on b "surviving" at bounding box center [456, 166] width 17 height 5
click at [359, 176] on b "overload" at bounding box center [367, 175] width 17 height 5
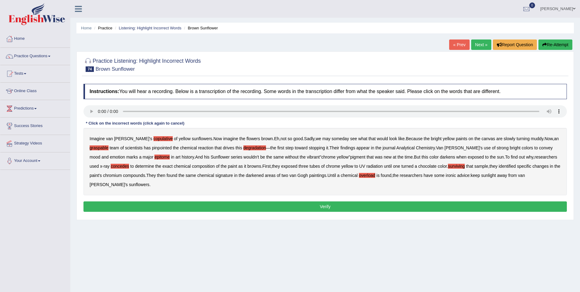
click at [400, 201] on button "Verify" at bounding box center [324, 206] width 483 height 10
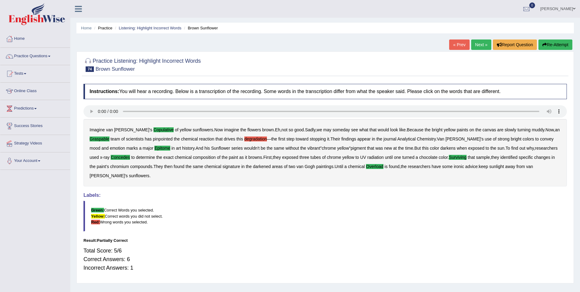
click at [548, 47] on button "Re-Attempt" at bounding box center [556, 44] width 34 height 10
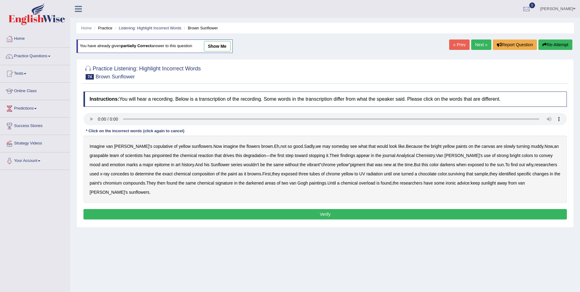
click at [154, 145] on b "copulative" at bounding box center [163, 146] width 19 height 5
click at [109, 153] on b "graspable" at bounding box center [99, 155] width 19 height 5
click at [243, 154] on b "degradation" at bounding box center [254, 155] width 23 height 5
click at [309, 155] on b "stopping" at bounding box center [317, 155] width 16 height 5
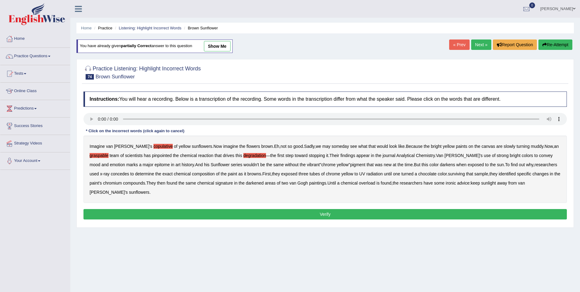
click at [154, 166] on b "epitome" at bounding box center [161, 164] width 15 height 5
click at [111, 174] on b "concedes" at bounding box center [120, 173] width 18 height 5
click at [448, 174] on b "surviving" at bounding box center [456, 173] width 17 height 5
click at [359, 182] on b "overload" at bounding box center [367, 182] width 17 height 5
click at [350, 209] on button "Verify" at bounding box center [324, 214] width 483 height 10
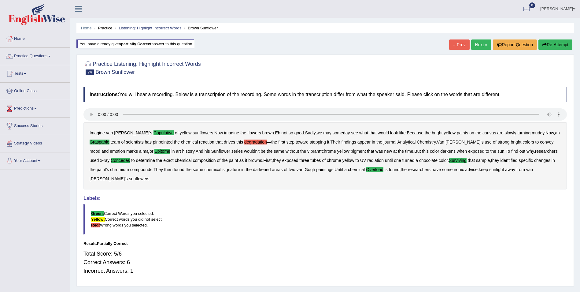
click at [554, 43] on button "Re-Attempt" at bounding box center [556, 44] width 34 height 10
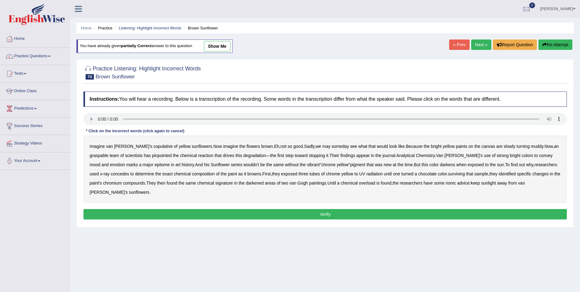
click at [359, 182] on b "overload" at bounding box center [367, 182] width 17 height 5
click at [448, 174] on b "surviving" at bounding box center [456, 173] width 17 height 5
click at [111, 174] on b "concedes" at bounding box center [120, 173] width 18 height 5
drag, startPoint x: 555, startPoint y: 146, endPoint x: 552, endPoint y: 146, distance: 3.1
click at [109, 153] on b "graspable" at bounding box center [99, 155] width 19 height 5
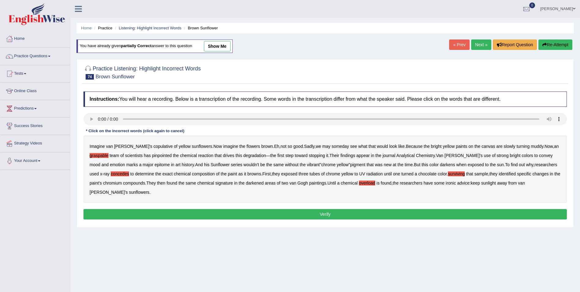
click at [154, 165] on b "epitome" at bounding box center [161, 164] width 15 height 5
click at [216, 209] on button "Verify" at bounding box center [324, 214] width 483 height 10
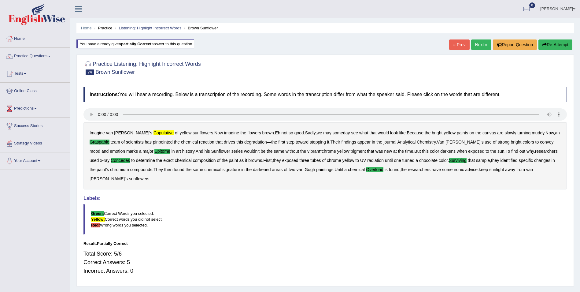
click at [550, 43] on button "Re-Attempt" at bounding box center [556, 44] width 34 height 10
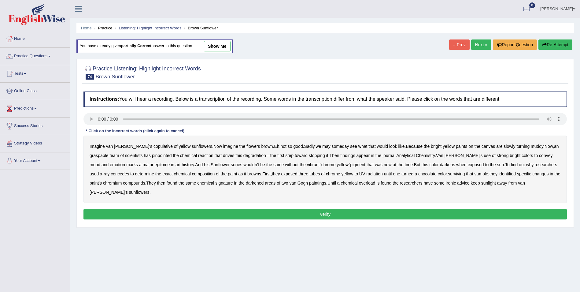
click at [359, 183] on b "overload" at bounding box center [367, 182] width 17 height 5
click at [448, 175] on b "surviving" at bounding box center [456, 173] width 17 height 5
click at [111, 173] on b "concedes" at bounding box center [120, 173] width 18 height 5
click at [154, 146] on b "copulative" at bounding box center [163, 146] width 19 height 5
click at [109, 153] on b "graspable" at bounding box center [99, 155] width 19 height 5
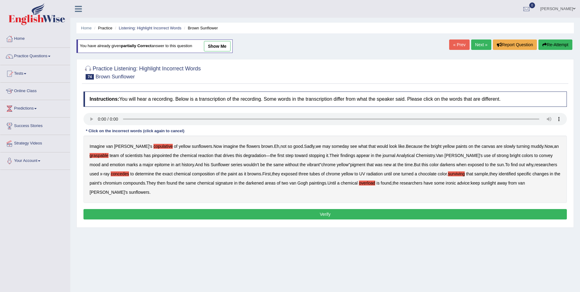
click at [154, 164] on b "epitome" at bounding box center [161, 164] width 15 height 5
click at [324, 209] on button "Verify" at bounding box center [324, 214] width 483 height 10
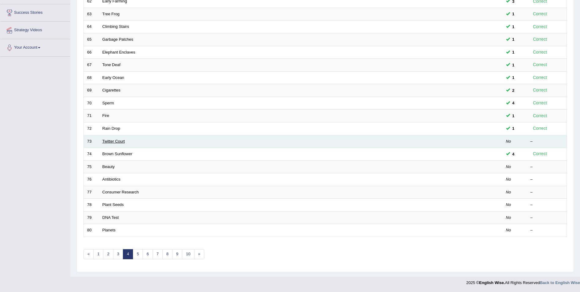
click at [117, 139] on link "Twitter Court" at bounding box center [113, 141] width 23 height 5
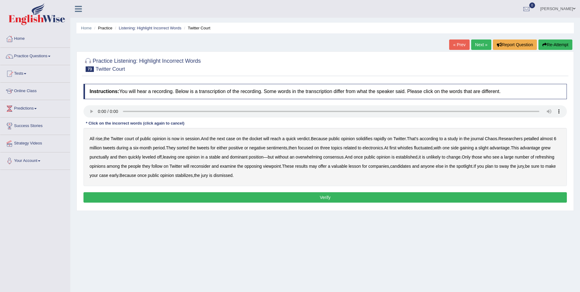
click at [535, 139] on b "petalled" at bounding box center [531, 138] width 15 height 5
drag, startPoint x: 413, startPoint y: 148, endPoint x: 421, endPoint y: 148, distance: 8.3
click at [413, 148] on b "whistles" at bounding box center [405, 147] width 15 height 5
click at [108, 158] on b "punctually" at bounding box center [99, 156] width 19 height 5
drag, startPoint x: 99, startPoint y: 167, endPoint x: 105, endPoint y: 166, distance: 6.5
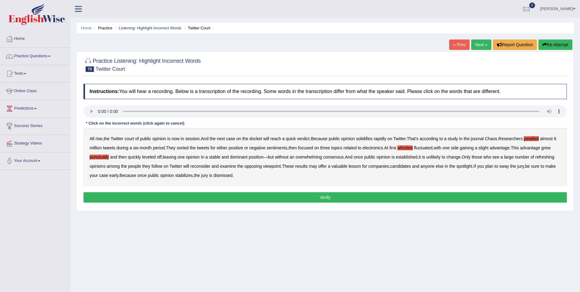
click at [535, 159] on b "refreshing" at bounding box center [544, 156] width 19 height 5
click at [227, 195] on button "Verify" at bounding box center [324, 197] width 483 height 10
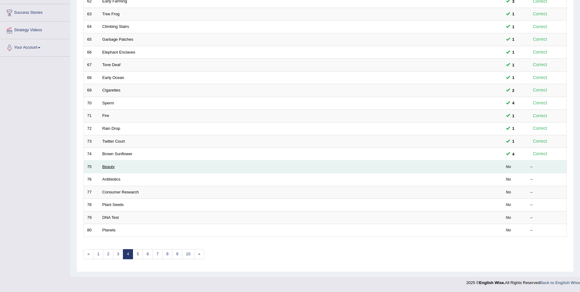
click at [111, 167] on link "Beauty" at bounding box center [108, 166] width 12 height 5
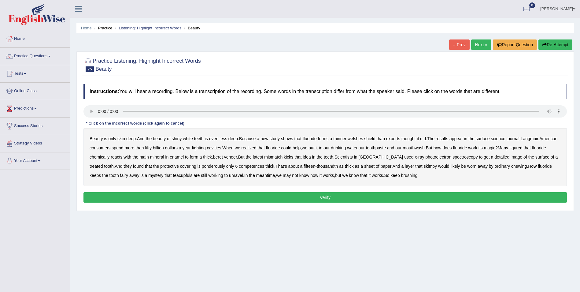
click at [223, 157] on b "beret" at bounding box center [218, 156] width 10 height 5
drag, startPoint x: 294, startPoint y: 158, endPoint x: 304, endPoint y: 158, distance: 10.1
click at [283, 158] on b "mismatch" at bounding box center [273, 156] width 18 height 5
drag, startPoint x: 209, startPoint y: 165, endPoint x: 232, endPoint y: 165, distance: 22.6
click at [212, 165] on b "ponderously" at bounding box center [213, 166] width 23 height 5
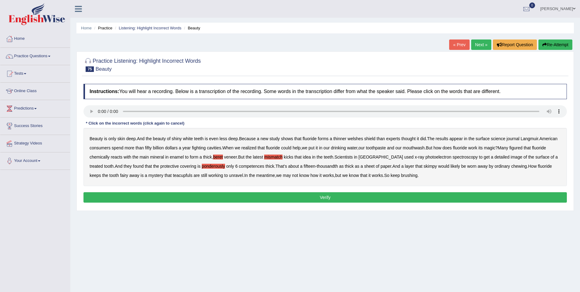
click at [255, 165] on b "competences" at bounding box center [251, 166] width 25 height 5
drag, startPoint x: 178, startPoint y: 176, endPoint x: 184, endPoint y: 176, distance: 6.1
click at [180, 176] on b "teacupfuls" at bounding box center [183, 175] width 20 height 5
click at [351, 196] on button "Verify" at bounding box center [324, 197] width 483 height 10
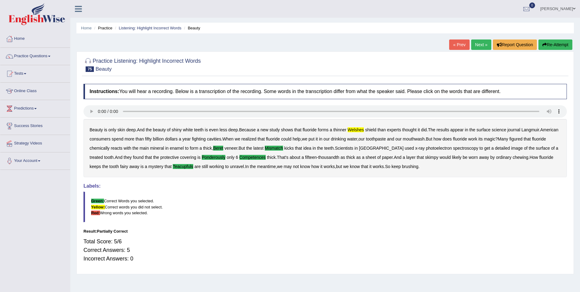
click at [554, 45] on button "Re-Attempt" at bounding box center [556, 44] width 34 height 10
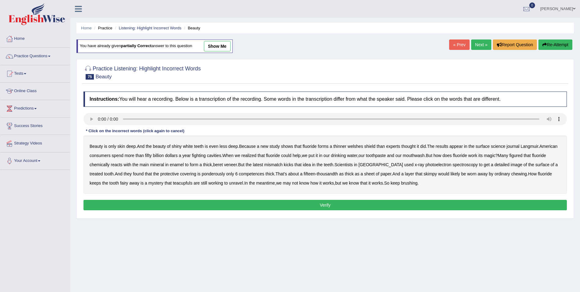
click at [178, 183] on b "teacupfuls" at bounding box center [183, 182] width 20 height 5
click at [359, 146] on b "welshes" at bounding box center [356, 146] width 16 height 5
click at [223, 164] on b "beret" at bounding box center [218, 164] width 10 height 5
click at [283, 163] on b "mismatch" at bounding box center [273, 164] width 18 height 5
click at [214, 174] on b "ponderously" at bounding box center [213, 173] width 23 height 5
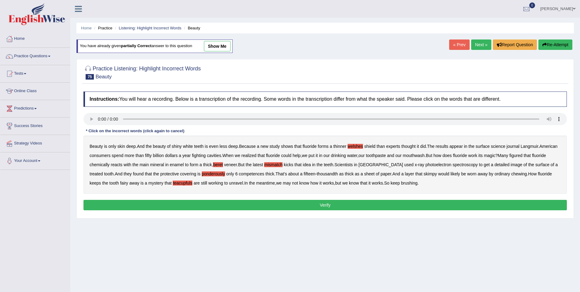
click at [257, 174] on b "competences" at bounding box center [251, 173] width 25 height 5
click at [285, 204] on button "Verify" at bounding box center [324, 205] width 483 height 10
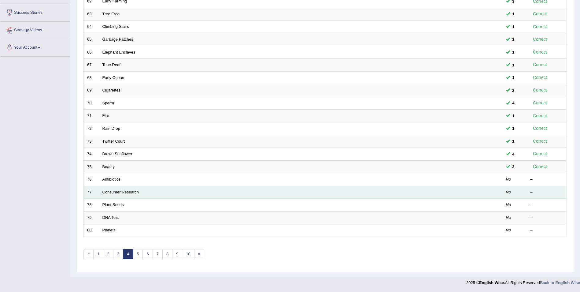
click at [107, 191] on link "Consumer Research" at bounding box center [120, 192] width 36 height 5
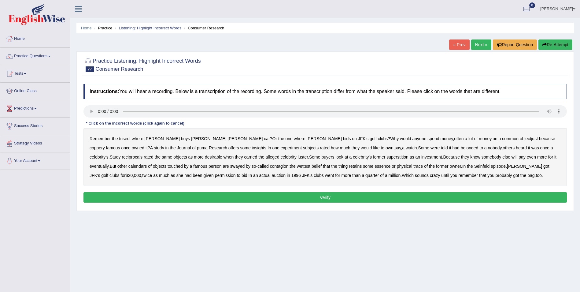
click at [121, 139] on b "trisect" at bounding box center [124, 138] width 11 height 5
click at [520, 139] on b "objectjust" at bounding box center [529, 138] width 18 height 5
drag, startPoint x: 436, startPoint y: 138, endPoint x: 441, endPoint y: 137, distance: 4.7
click at [520, 138] on b "objectjust" at bounding box center [529, 138] width 18 height 5
click at [143, 154] on b "reciprocals" at bounding box center [132, 156] width 21 height 5
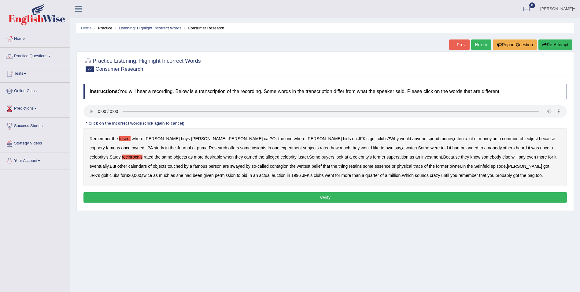
click at [387, 157] on b "superstition" at bounding box center [398, 156] width 22 height 5
click at [147, 164] on b "calendars" at bounding box center [137, 166] width 19 height 5
click at [297, 165] on b "wettest" at bounding box center [303, 166] width 13 height 5
click at [361, 198] on button "Verify" at bounding box center [324, 197] width 483 height 10
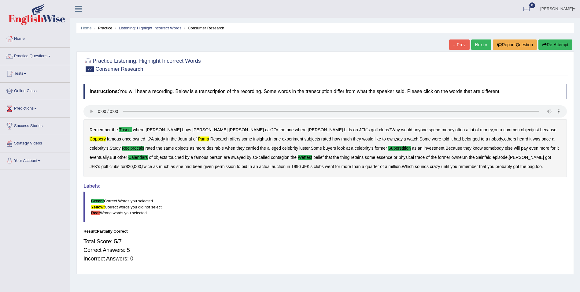
click at [550, 44] on button "Re-Attempt" at bounding box center [556, 44] width 34 height 10
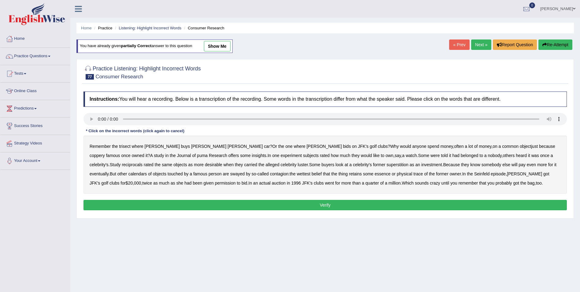
drag, startPoint x: 123, startPoint y: 146, endPoint x: 128, endPoint y: 145, distance: 5.3
click at [124, 146] on b "trisect" at bounding box center [124, 146] width 11 height 5
click at [520, 145] on b "objectjust" at bounding box center [529, 146] width 18 height 5
click at [105, 153] on b "coppery" at bounding box center [97, 155] width 15 height 5
click at [520, 145] on b "objectjust" at bounding box center [529, 146] width 18 height 5
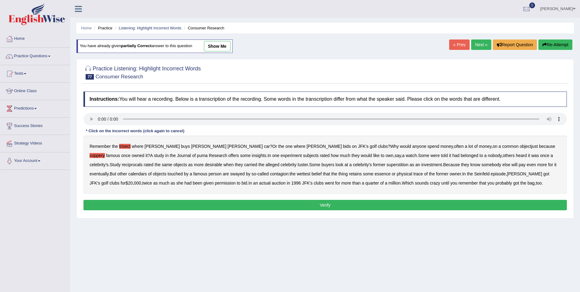
drag, startPoint x: 510, startPoint y: 157, endPoint x: 527, endPoint y: 156, distance: 17.1
click at [143, 162] on b "reciprocals" at bounding box center [132, 164] width 21 height 5
click at [387, 165] on b "superstition" at bounding box center [398, 164] width 22 height 5
click at [147, 171] on b "calendars" at bounding box center [137, 173] width 19 height 5
click at [297, 175] on b "wettest" at bounding box center [303, 173] width 13 height 5
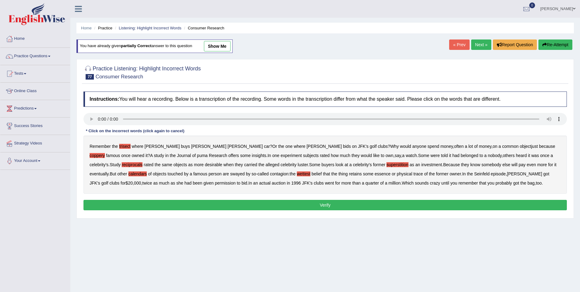
click at [329, 204] on button "Verify" at bounding box center [324, 205] width 483 height 10
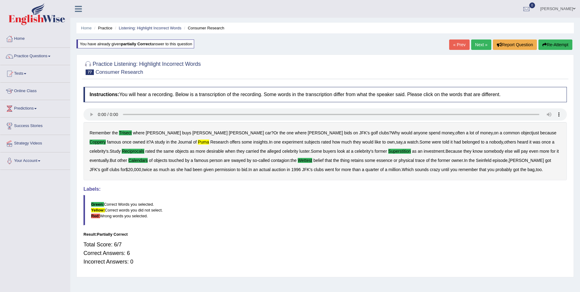
drag, startPoint x: 555, startPoint y: 46, endPoint x: 381, endPoint y: 101, distance: 182.7
click at [555, 46] on button "Re-Attempt" at bounding box center [556, 44] width 34 height 10
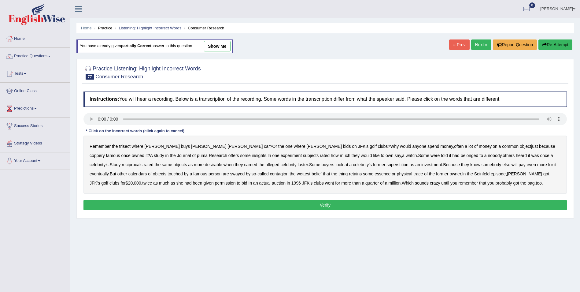
click at [197, 154] on b "puma" at bounding box center [202, 155] width 11 height 5
click at [122, 146] on b "trisect" at bounding box center [124, 146] width 11 height 5
click at [105, 153] on b "coppery" at bounding box center [97, 155] width 15 height 5
click at [143, 162] on b "reciprocals" at bounding box center [132, 164] width 21 height 5
drag, startPoint x: 310, startPoint y: 163, endPoint x: 315, endPoint y: 164, distance: 5.0
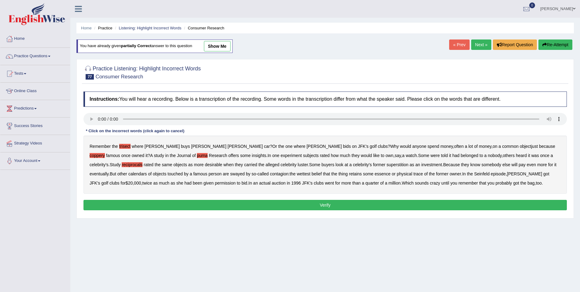
click at [387, 163] on b "superstition" at bounding box center [398, 164] width 22 height 5
click at [147, 171] on b "calendars" at bounding box center [137, 173] width 19 height 5
drag, startPoint x: 225, startPoint y: 174, endPoint x: 242, endPoint y: 174, distance: 16.8
click at [297, 174] on b "wettest" at bounding box center [303, 173] width 13 height 5
click at [351, 206] on button "Verify" at bounding box center [324, 205] width 483 height 10
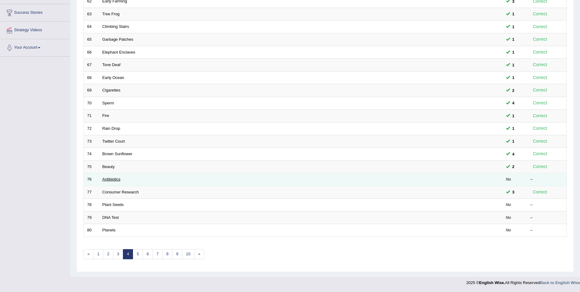
click at [112, 179] on link "Antibiotics" at bounding box center [111, 179] width 18 height 5
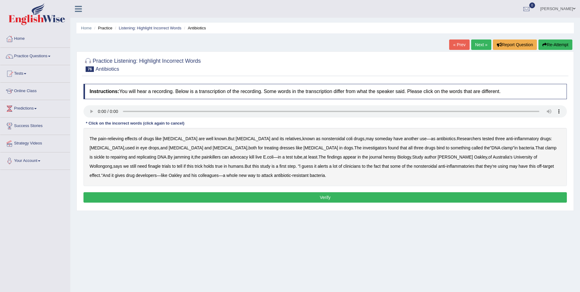
click at [346, 139] on b "coli" at bounding box center [349, 138] width 6 height 5
click at [105, 154] on b "sickle" at bounding box center [99, 156] width 11 height 5
click at [230, 158] on b "advocacy" at bounding box center [239, 156] width 18 height 5
click at [383, 155] on b "heresy" at bounding box center [389, 156] width 13 height 5
click at [161, 164] on b "finagle" at bounding box center [154, 166] width 13 height 5
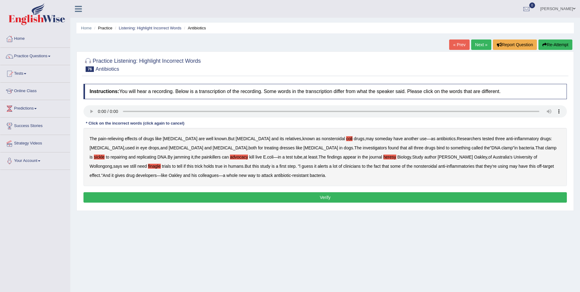
click at [109, 199] on button "Verify" at bounding box center [324, 197] width 483 height 10
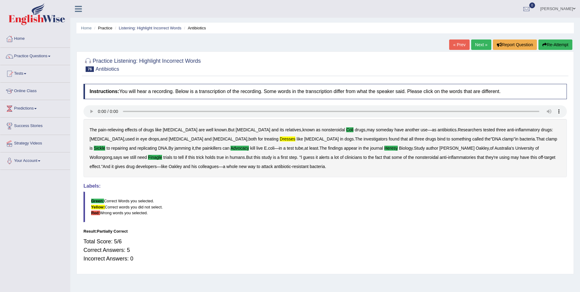
click at [551, 43] on button "Re-Attempt" at bounding box center [556, 44] width 34 height 10
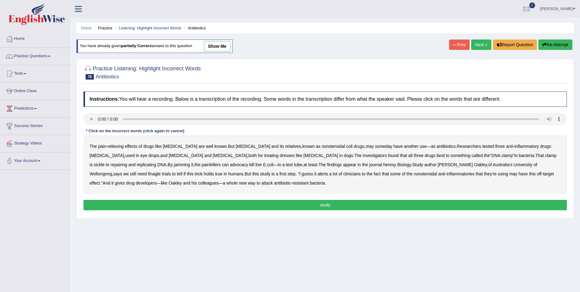
click at [280, 155] on b "dresses" at bounding box center [287, 155] width 15 height 5
click at [346, 146] on b "coli" at bounding box center [349, 146] width 6 height 5
click at [105, 162] on b "sickle" at bounding box center [99, 164] width 11 height 5
click at [383, 165] on b "heresy" at bounding box center [389, 164] width 13 height 5
click at [161, 171] on b "finagle" at bounding box center [154, 173] width 13 height 5
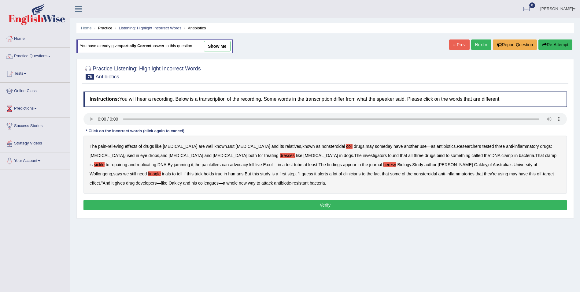
click at [175, 198] on div "Instructions: You will hear a recording. Below is a transcription of the record…" at bounding box center [325, 151] width 487 height 127
click at [176, 205] on button "Verify" at bounding box center [324, 205] width 483 height 10
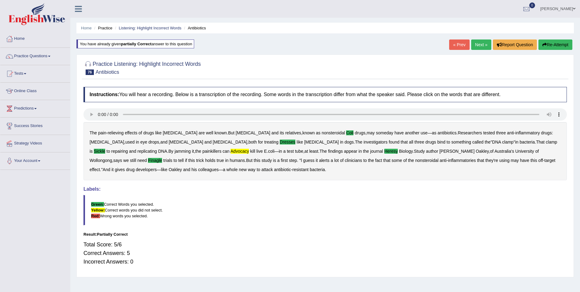
click at [562, 45] on button "Re-Attempt" at bounding box center [556, 44] width 34 height 10
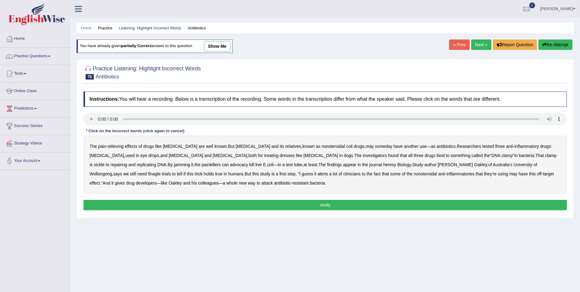
click at [346, 146] on b "coli" at bounding box center [349, 146] width 6 height 5
click at [280, 156] on b "dresses" at bounding box center [287, 155] width 15 height 5
click at [105, 162] on b "sickle" at bounding box center [99, 164] width 11 height 5
click at [230, 164] on b "advocacy" at bounding box center [239, 164] width 18 height 5
click at [383, 165] on b "heresy" at bounding box center [389, 164] width 13 height 5
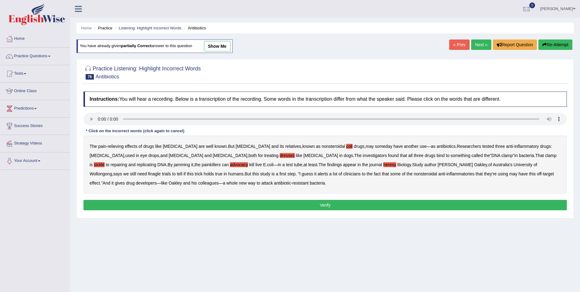
click at [161, 171] on b "finagle" at bounding box center [154, 173] width 13 height 5
click at [135, 202] on button "Verify" at bounding box center [324, 205] width 483 height 10
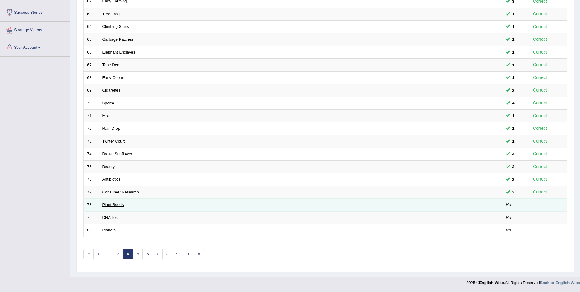
click at [112, 205] on link "Plant Seeds" at bounding box center [112, 204] width 21 height 5
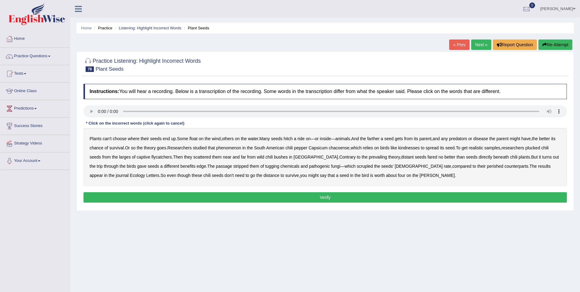
drag, startPoint x: 411, startPoint y: 149, endPoint x: 430, endPoint y: 149, distance: 19.0
click at [412, 149] on b "kindnesses" at bounding box center [408, 147] width 21 height 5
click at [123, 157] on b "larges" at bounding box center [125, 156] width 12 height 5
click at [180, 167] on b "benefits" at bounding box center [187, 166] width 15 height 5
click at [265, 167] on b "tugging" at bounding box center [272, 166] width 14 height 5
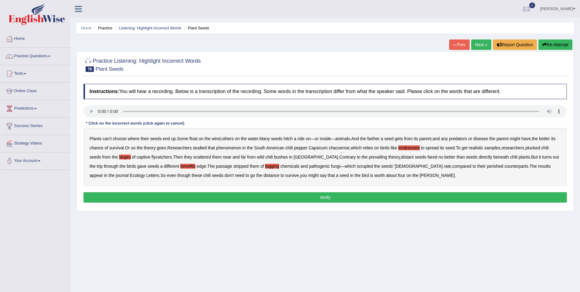
drag, startPoint x: 351, startPoint y: 166, endPoint x: 373, endPoint y: 166, distance: 21.7
click at [357, 166] on b "scrupled" at bounding box center [365, 166] width 16 height 5
drag, startPoint x: 384, startPoint y: 166, endPoint x: 391, endPoint y: 171, distance: 8.9
click at [395, 166] on b "bible" at bounding box center [419, 166] width 48 height 5
click at [487, 168] on b "perished" at bounding box center [495, 166] width 17 height 5
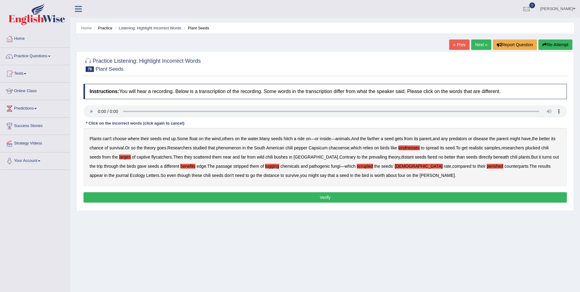
click at [331, 198] on button "Verify" at bounding box center [324, 197] width 483 height 10
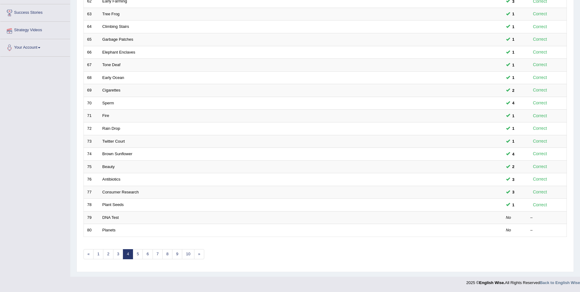
scroll to position [113, 0]
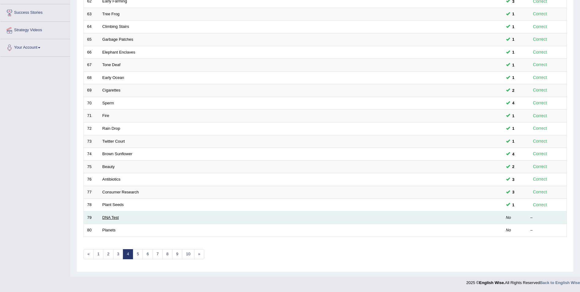
click at [103, 217] on link "DNA Test" at bounding box center [110, 217] width 17 height 5
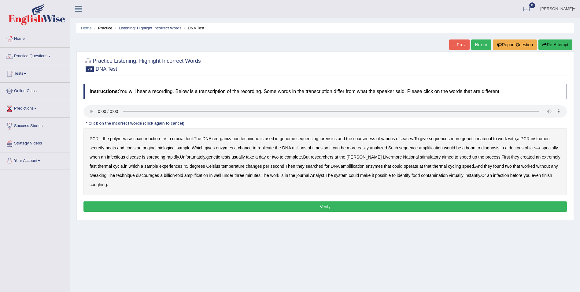
drag, startPoint x: 221, startPoint y: 138, endPoint x: 285, endPoint y: 142, distance: 63.8
click at [225, 137] on b "reorganization" at bounding box center [226, 138] width 27 height 5
click at [288, 139] on b "genome" at bounding box center [288, 138] width 16 height 5
drag, startPoint x: 353, startPoint y: 139, endPoint x: 376, endPoint y: 139, distance: 23.5
click at [357, 139] on b "coarseness" at bounding box center [364, 138] width 22 height 5
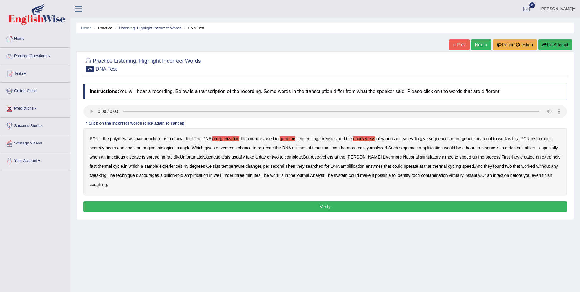
click at [441, 139] on b "sequences" at bounding box center [439, 138] width 21 height 5
click at [101, 147] on b "secretly" at bounding box center [97, 147] width 15 height 5
click at [420, 159] on b "stimulatory" at bounding box center [430, 156] width 21 height 5
click at [191, 167] on b "degrees" at bounding box center [198, 166] width 16 height 5
click at [190, 167] on b "degrees" at bounding box center [198, 166] width 16 height 5
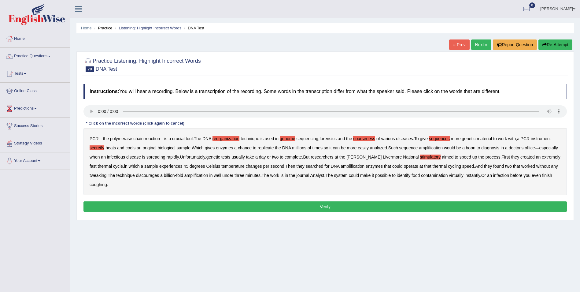
click at [147, 176] on b "discourages" at bounding box center [147, 175] width 23 height 5
click at [139, 205] on button "Verify" at bounding box center [324, 206] width 483 height 10
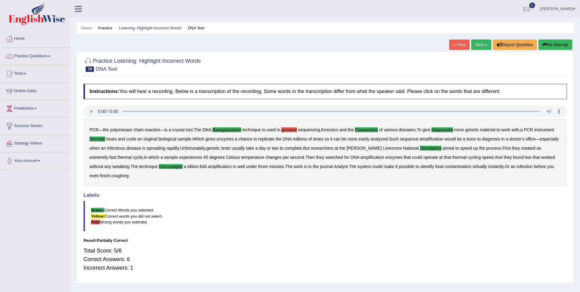
click at [563, 45] on button "Re-Attempt" at bounding box center [556, 44] width 34 height 10
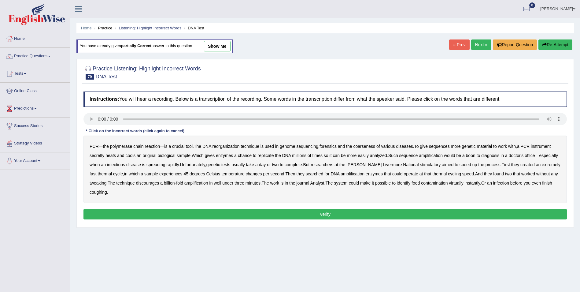
click at [219, 146] on b "reorganization" at bounding box center [226, 146] width 27 height 5
click at [284, 145] on b "genome" at bounding box center [288, 146] width 16 height 5
click at [290, 147] on b "genome" at bounding box center [288, 146] width 16 height 5
drag, startPoint x: 362, startPoint y: 146, endPoint x: 370, endPoint y: 146, distance: 7.3
click at [363, 146] on b "coarseness" at bounding box center [364, 146] width 22 height 5
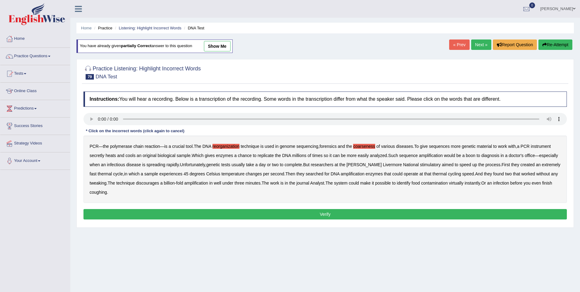
click at [444, 147] on b "sequences" at bounding box center [439, 146] width 21 height 5
click at [93, 157] on b "secretly" at bounding box center [97, 155] width 15 height 5
click at [420, 164] on b "stimulatory" at bounding box center [430, 164] width 21 height 5
click at [154, 183] on b "discourages" at bounding box center [147, 182] width 23 height 5
click at [274, 213] on button "Verify" at bounding box center [324, 214] width 483 height 10
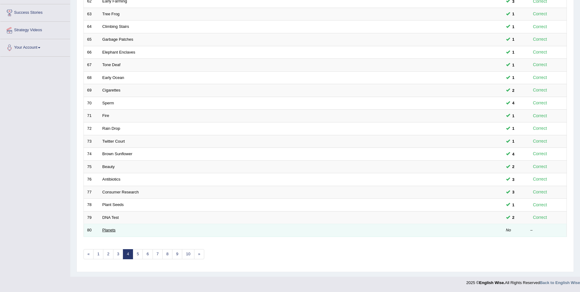
click at [109, 229] on link "Planets" at bounding box center [108, 230] width 13 height 5
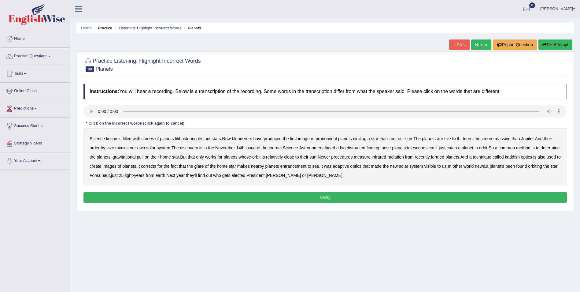
click at [184, 139] on b "filibustering" at bounding box center [186, 138] width 22 height 5
drag, startPoint x: 242, startPoint y: 138, endPoint x: 270, endPoint y: 140, distance: 28.2
click at [252, 139] on b "blunderers" at bounding box center [242, 138] width 20 height 5
click at [335, 139] on b "pronominal" at bounding box center [326, 138] width 21 height 5
click at [357, 148] on b "distracted" at bounding box center [356, 147] width 19 height 5
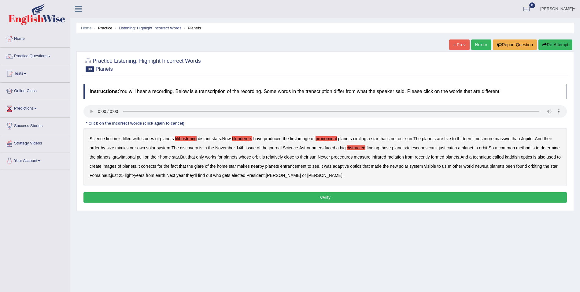
click at [520, 158] on b "kaddish" at bounding box center [512, 156] width 15 height 5
click at [307, 167] on b "entrancement" at bounding box center [293, 166] width 26 height 5
click at [285, 198] on button "Verify" at bounding box center [324, 197] width 483 height 10
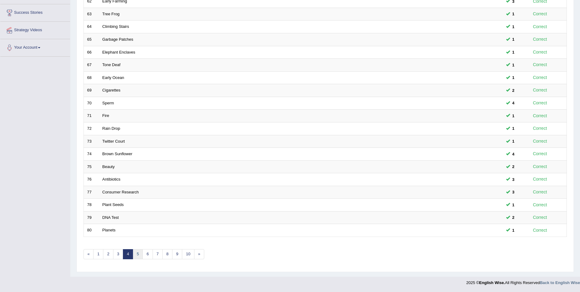
click at [137, 254] on link "5" at bounding box center [138, 254] width 10 height 10
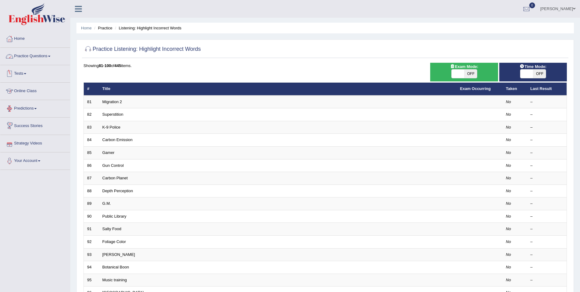
click at [28, 58] on link "Practice Questions" at bounding box center [35, 55] width 70 height 15
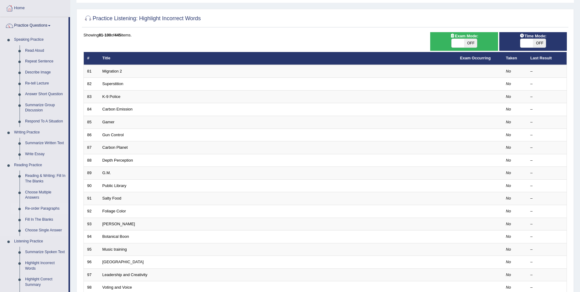
scroll to position [61, 0]
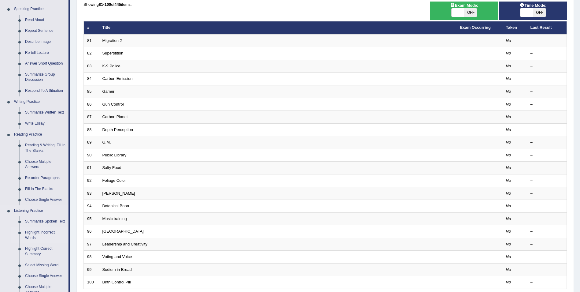
click at [37, 235] on link "Highlight Incorrect Words" at bounding box center [45, 235] width 46 height 16
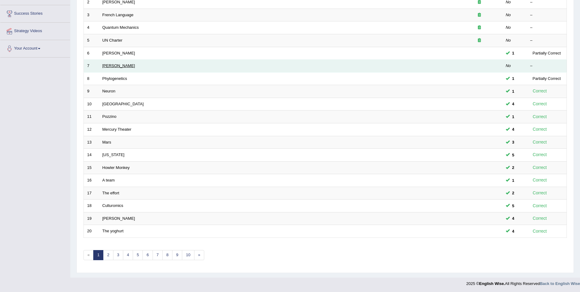
scroll to position [113, 0]
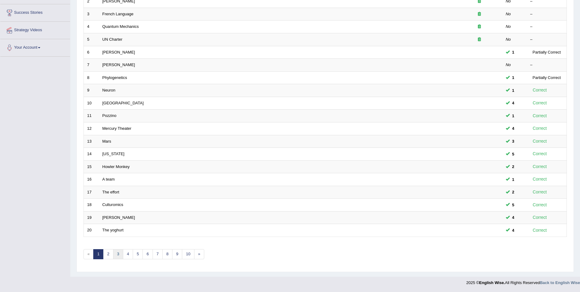
click at [119, 256] on link "3" at bounding box center [118, 254] width 10 height 10
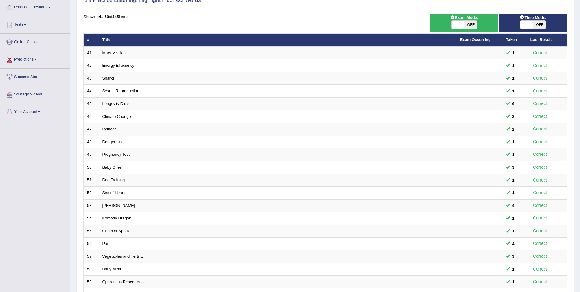
scroll to position [113, 0]
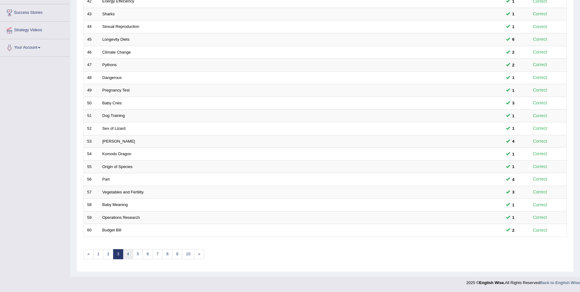
click at [128, 255] on link "4" at bounding box center [128, 254] width 10 height 10
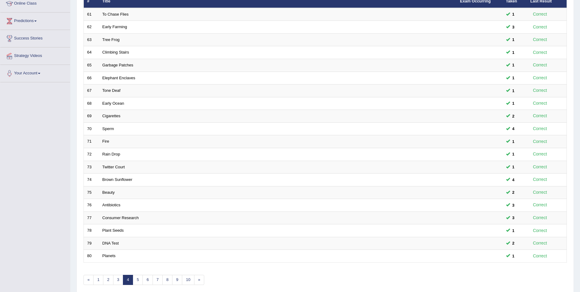
scroll to position [113, 0]
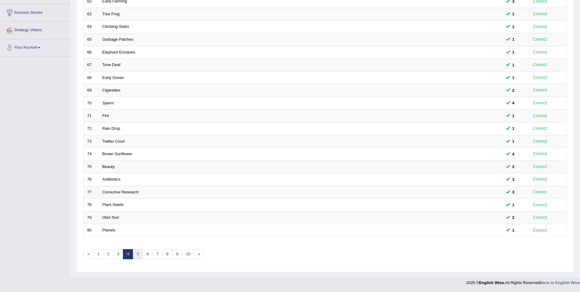
click at [135, 257] on link "5" at bounding box center [138, 254] width 10 height 10
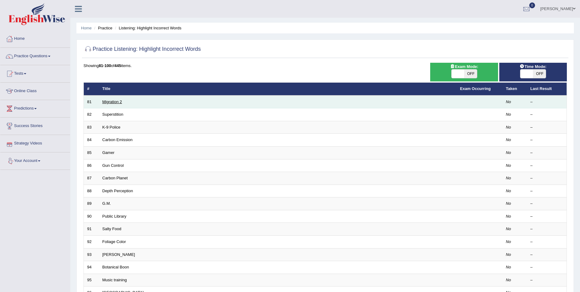
click at [106, 102] on link "Migration 2" at bounding box center [112, 101] width 20 height 5
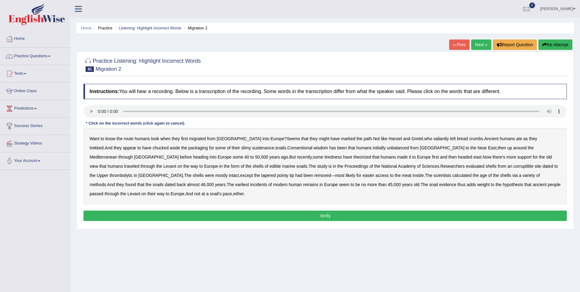
click at [433, 139] on b "valiantly" at bounding box center [441, 138] width 16 height 5
drag, startPoint x: 349, startPoint y: 148, endPoint x: 372, endPoint y: 148, distance: 22.9
click at [387, 148] on b "unbalanced" at bounding box center [398, 147] width 22 height 5
drag, startPoint x: 204, startPoint y: 157, endPoint x: 210, endPoint y: 157, distance: 5.8
click at [324, 157] on b "tiredness" at bounding box center [332, 156] width 17 height 5
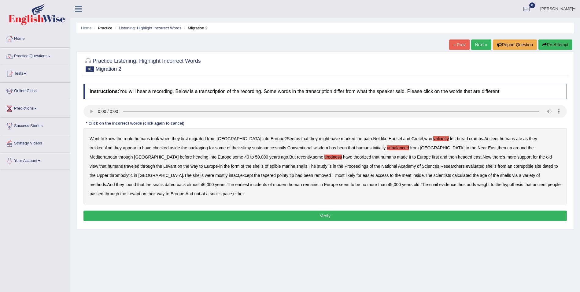
click at [513, 167] on b "corruptible" at bounding box center [523, 166] width 20 height 5
drag, startPoint x: 102, startPoint y: 185, endPoint x: 113, endPoint y: 185, distance: 10.7
click at [250, 185] on b "incidents" at bounding box center [258, 184] width 17 height 5
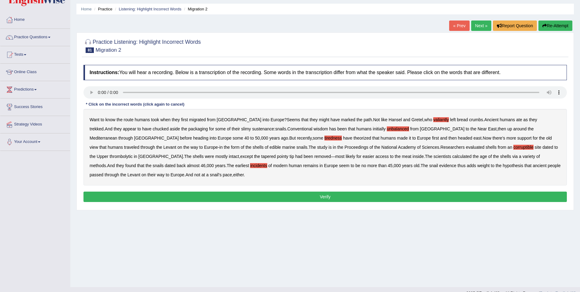
scroll to position [29, 0]
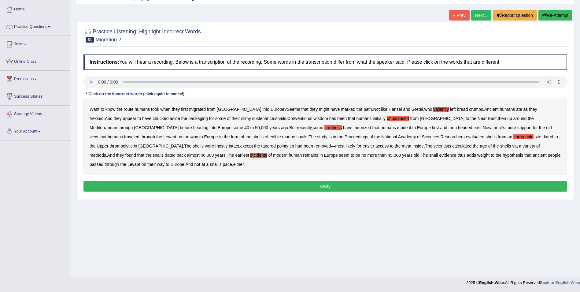
click at [320, 181] on button "Verify" at bounding box center [324, 186] width 483 height 10
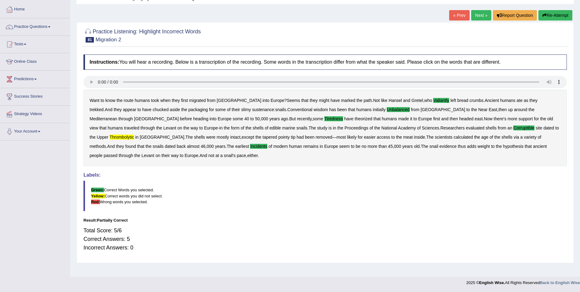
click at [554, 15] on button "Re-Attempt" at bounding box center [556, 15] width 34 height 10
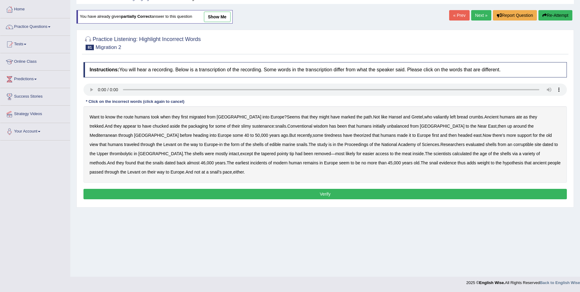
click at [250, 162] on b "incidents" at bounding box center [258, 162] width 17 height 5
click at [132, 151] on b "thrombolytic" at bounding box center [120, 153] width 23 height 5
click at [433, 117] on b "valiantly" at bounding box center [441, 116] width 16 height 5
click at [387, 126] on b "unbalanced" at bounding box center [398, 126] width 22 height 5
drag, startPoint x: 203, startPoint y: 134, endPoint x: 216, endPoint y: 135, distance: 13.2
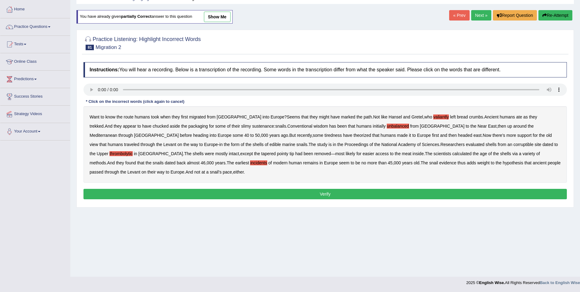
click at [324, 135] on b "tiredness" at bounding box center [332, 135] width 17 height 5
click at [513, 144] on b "corruptible" at bounding box center [523, 144] width 20 height 5
click at [363, 189] on button "Verify" at bounding box center [324, 194] width 483 height 10
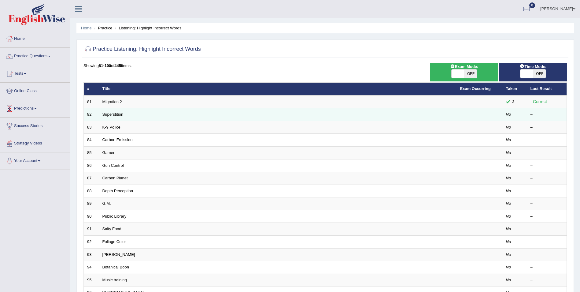
click at [111, 114] on link "Superstition" at bounding box center [112, 114] width 21 height 5
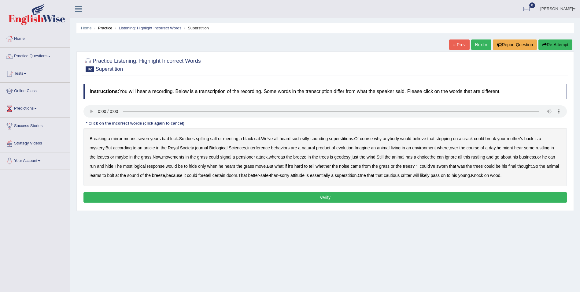
click at [248, 148] on b "interference" at bounding box center [258, 147] width 23 height 5
click at [236, 158] on b "pensioner" at bounding box center [245, 156] width 19 height 5
click at [334, 158] on b "geodesy" at bounding box center [342, 156] width 16 height 5
click at [369, 198] on button "Verify" at bounding box center [324, 197] width 483 height 10
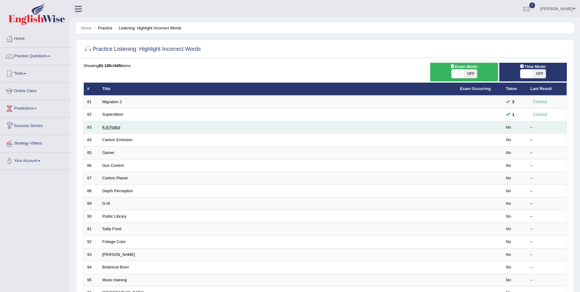
click at [108, 128] on link "K-9 Police" at bounding box center [111, 127] width 18 height 5
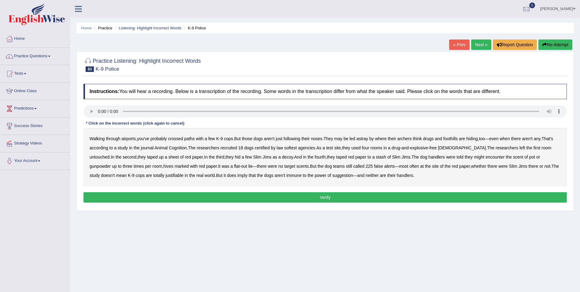
drag, startPoint x: 405, startPoint y: 137, endPoint x: 432, endPoint y: 137, distance: 26.6
click at [406, 137] on b "archers" at bounding box center [405, 138] width 14 height 5
drag, startPoint x: 294, startPoint y: 147, endPoint x: 317, endPoint y: 149, distance: 22.1
click at [295, 147] on b "softest" at bounding box center [290, 147] width 13 height 5
click at [163, 165] on b "hives" at bounding box center [168, 166] width 10 height 5
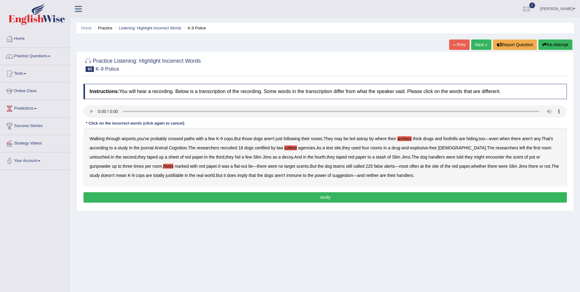
click at [146, 176] on div "Walking through airports , you've probably crossed paths with a few K - 9 cops …" at bounding box center [324, 157] width 483 height 58
click at [166, 176] on b "justifiable" at bounding box center [175, 175] width 18 height 5
click at [308, 198] on button "Verify" at bounding box center [324, 197] width 483 height 10
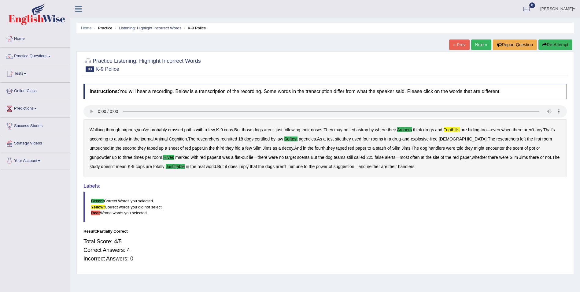
click at [549, 47] on button "Re-Attempt" at bounding box center [556, 44] width 34 height 10
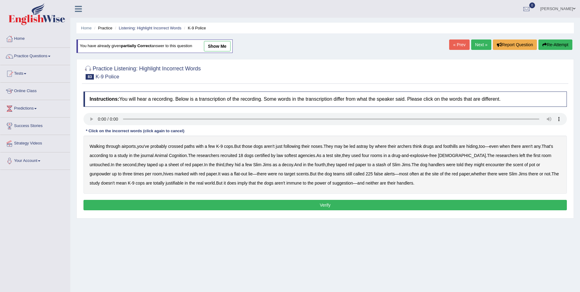
click at [163, 174] on b "hives" at bounding box center [168, 173] width 10 height 5
click at [166, 183] on b "justifiable" at bounding box center [175, 182] width 18 height 5
click at [405, 146] on b "archers" at bounding box center [405, 146] width 14 height 5
drag, startPoint x: 449, startPoint y: 146, endPoint x: 469, endPoint y: 146, distance: 20.5
click at [452, 146] on b "foothills" at bounding box center [450, 146] width 14 height 5
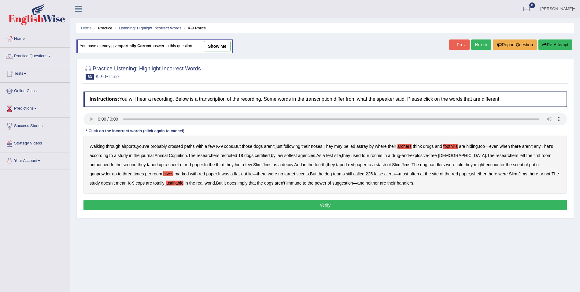
click at [293, 156] on b "softest" at bounding box center [290, 155] width 13 height 5
click at [285, 202] on button "Verify" at bounding box center [324, 205] width 483 height 10
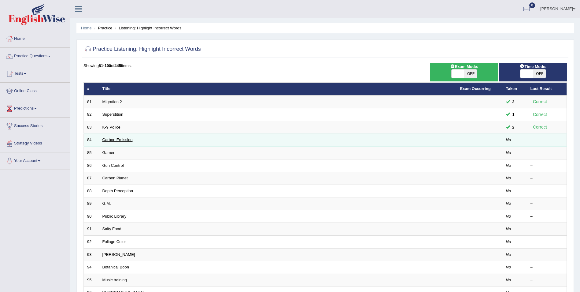
click at [130, 138] on link "Carbon Emission" at bounding box center [117, 139] width 30 height 5
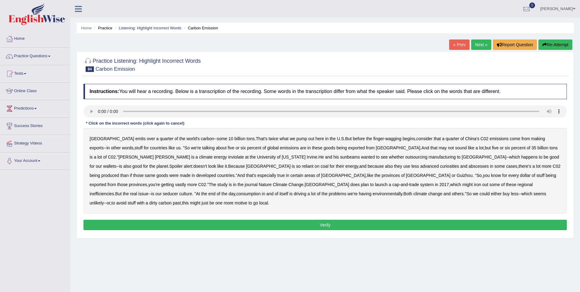
click at [228, 156] on b "inviolate" at bounding box center [236, 156] width 16 height 5
drag, startPoint x: 220, startPoint y: 157, endPoint x: 225, endPoint y: 157, distance: 5.5
click at [340, 157] on b "sunbeams" at bounding box center [350, 156] width 20 height 5
click at [405, 156] on b "outsourcing" at bounding box center [416, 156] width 22 height 5
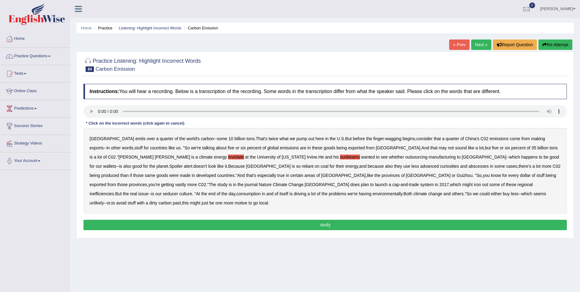
drag, startPoint x: 254, startPoint y: 165, endPoint x: 260, endPoint y: 167, distance: 5.3
click at [440, 166] on b "curiosities" at bounding box center [449, 166] width 19 height 5
click at [468, 167] on b "abscesses" at bounding box center [478, 166] width 20 height 5
drag, startPoint x: 331, startPoint y: 185, endPoint x: 347, endPoint y: 185, distance: 16.5
click at [178, 191] on b "seducer" at bounding box center [170, 193] width 15 height 5
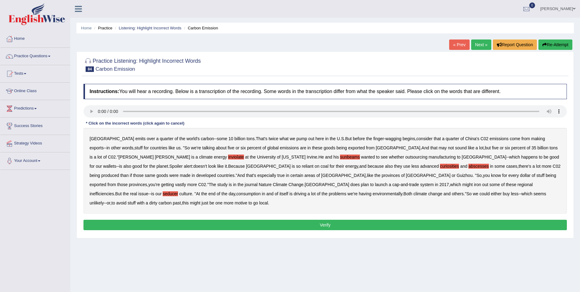
click at [330, 220] on button "Verify" at bounding box center [324, 225] width 483 height 10
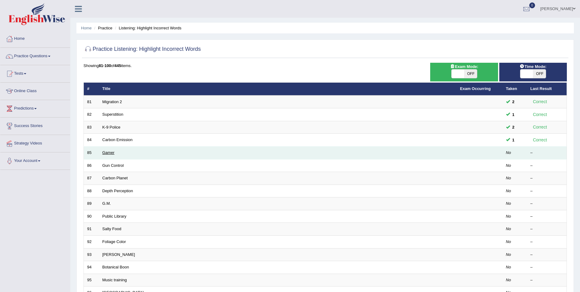
click at [112, 153] on link "Gamer" at bounding box center [108, 152] width 12 height 5
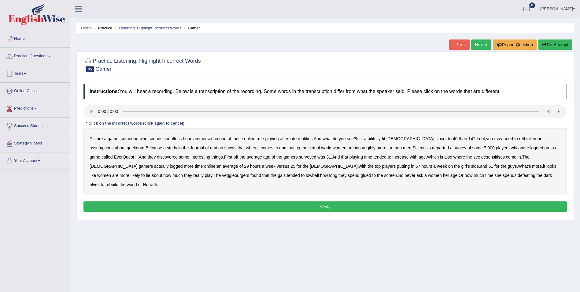
click at [378, 138] on b "pitifully" at bounding box center [374, 138] width 13 height 5
click at [210, 147] on b "oration" at bounding box center [216, 147] width 13 height 5
drag, startPoint x: 332, startPoint y: 149, endPoint x: 349, endPoint y: 148, distance: 16.5
click at [355, 149] on b "incorrigibly" at bounding box center [365, 147] width 20 height 5
click at [481, 157] on b "desensitises" at bounding box center [493, 156] width 24 height 5
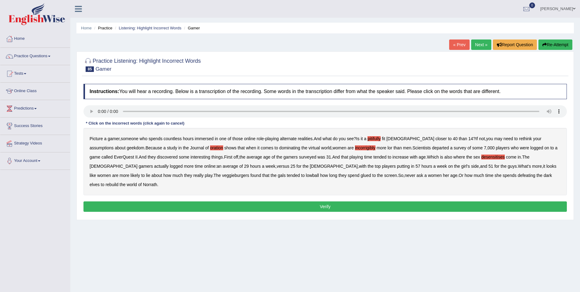
click at [222, 174] on b "veggieburgers" at bounding box center [235, 175] width 27 height 5
click at [436, 201] on button "Verify" at bounding box center [324, 206] width 483 height 10
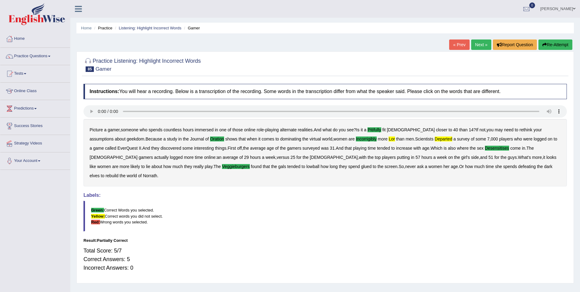
click at [545, 44] on button "Re-Attempt" at bounding box center [556, 44] width 34 height 10
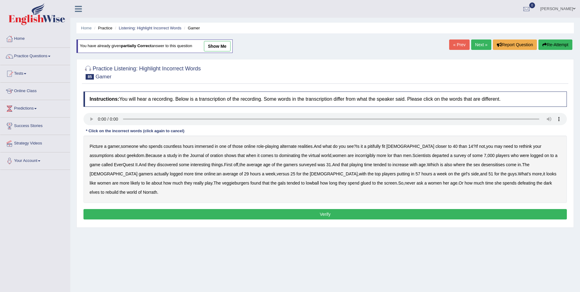
click at [356, 158] on div "Picture a gamer , someone who spends countless hours immersed in one of those o…" at bounding box center [324, 168] width 483 height 67
click at [387, 156] on b "lor" at bounding box center [389, 155] width 5 height 5
click at [432, 154] on b "departed" at bounding box center [440, 155] width 17 height 5
click at [377, 146] on b "pitifully" at bounding box center [374, 146] width 13 height 5
click at [210, 155] on b "oration" at bounding box center [216, 155] width 13 height 5
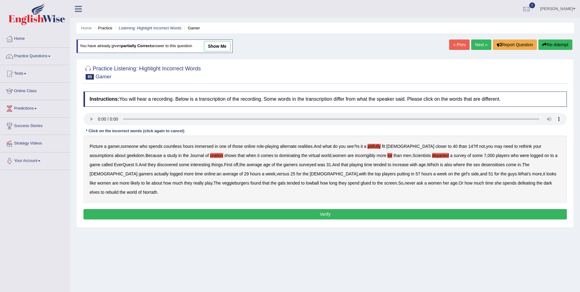
click at [481, 166] on b "desensitises" at bounding box center [493, 164] width 24 height 5
click at [222, 183] on b "veggieburgers" at bounding box center [235, 182] width 27 height 5
click at [299, 209] on button "Verify" at bounding box center [324, 214] width 483 height 10
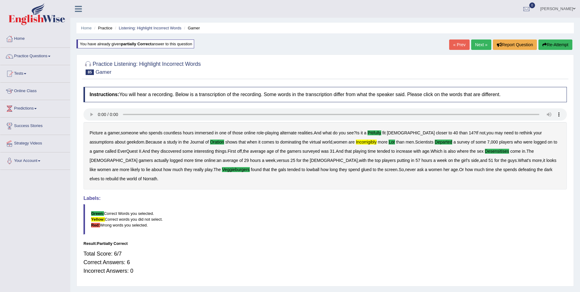
click at [554, 46] on button "Re-Attempt" at bounding box center [556, 44] width 34 height 10
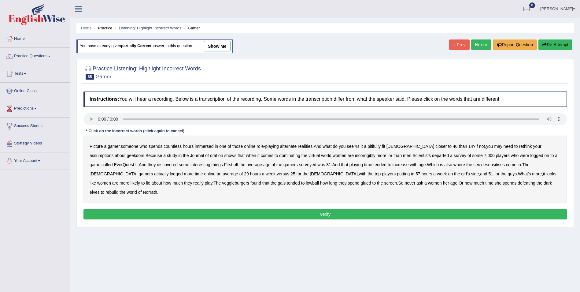
click at [355, 154] on b "incorrigibly" at bounding box center [365, 155] width 20 height 5
click at [387, 155] on b "lor" at bounding box center [389, 155] width 5 height 5
click at [432, 156] on b "departed" at bounding box center [440, 155] width 17 height 5
drag, startPoint x: 376, startPoint y: 146, endPoint x: 385, endPoint y: 146, distance: 8.6
click at [377, 146] on b "pitifully" at bounding box center [374, 146] width 13 height 5
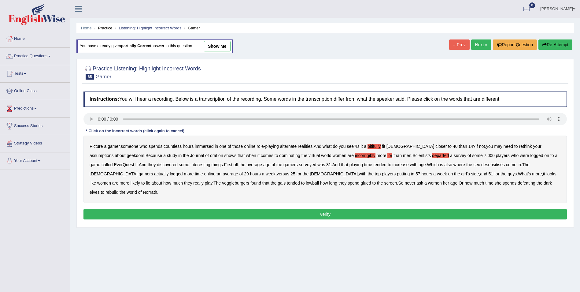
click at [210, 157] on b "oration" at bounding box center [216, 155] width 13 height 5
click at [481, 163] on b "desensitises" at bounding box center [493, 164] width 24 height 5
click at [222, 183] on b "veggieburgers" at bounding box center [235, 182] width 27 height 5
click at [274, 209] on button "Verify" at bounding box center [324, 214] width 483 height 10
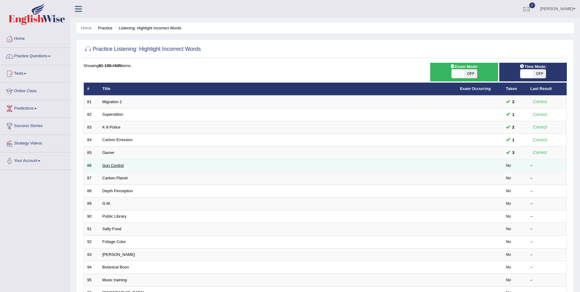
click at [109, 164] on link "Gun Control" at bounding box center [112, 165] width 21 height 5
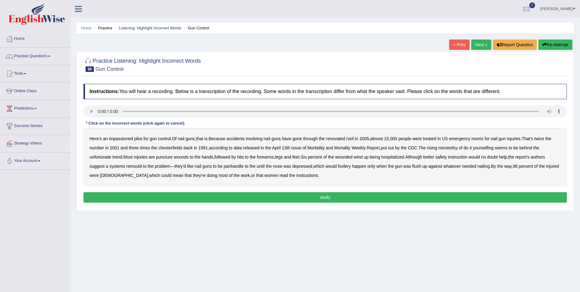
click at [173, 148] on b "chesterfields" at bounding box center [170, 147] width 24 height 5
click at [453, 148] on b "minstrelsy" at bounding box center [448, 147] width 19 height 5
click at [493, 148] on b "yourselfing" at bounding box center [483, 147] width 21 height 5
click at [488, 149] on b "yourselfing" at bounding box center [483, 147] width 21 height 5
drag, startPoint x: 136, startPoint y: 167, endPoint x: 143, endPoint y: 168, distance: 7.4
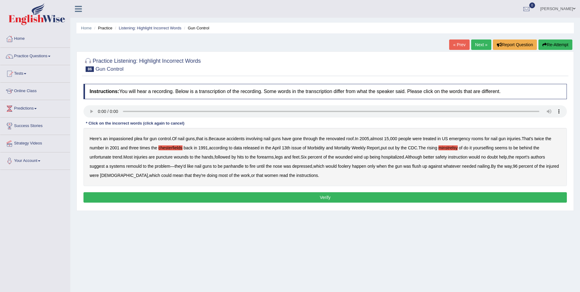
click at [138, 167] on b "remould" at bounding box center [134, 166] width 16 height 5
drag, startPoint x: 235, startPoint y: 166, endPoint x: 240, endPoint y: 166, distance: 4.6
click at [237, 166] on b "panhandle" at bounding box center [234, 166] width 20 height 5
click at [347, 165] on b "foolery" at bounding box center [344, 166] width 13 height 5
click at [275, 193] on button "Verify" at bounding box center [324, 197] width 483 height 10
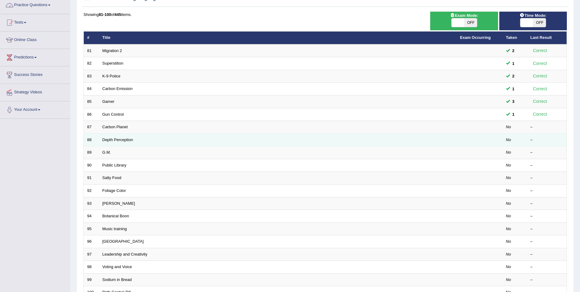
scroll to position [61, 0]
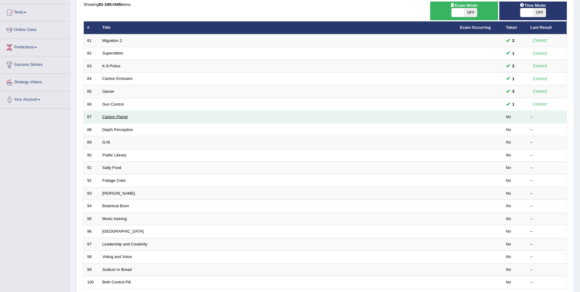
click at [118, 117] on link "Carbon Planet" at bounding box center [114, 116] width 25 height 5
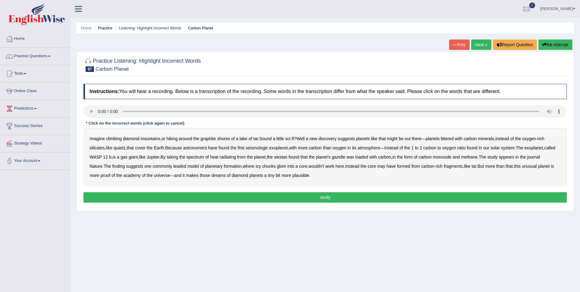
click at [209, 139] on b "graphite" at bounding box center [209, 138] width 16 height 5
click at [258, 148] on b "seismologic" at bounding box center [257, 147] width 22 height 5
click at [287, 155] on b "siestas" at bounding box center [280, 156] width 13 height 5
click at [345, 158] on b "gazelle" at bounding box center [338, 156] width 13 height 5
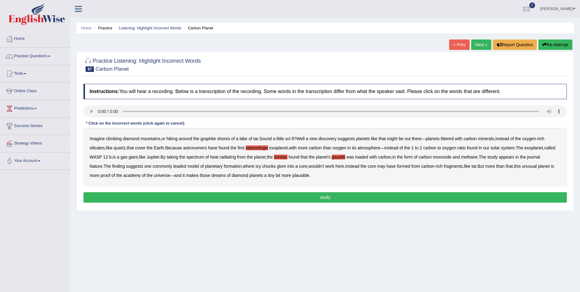
click at [183, 167] on b "leaded" at bounding box center [179, 166] width 13 height 5
click at [285, 166] on b "glom" at bounding box center [281, 166] width 9 height 5
click at [135, 176] on b "academy" at bounding box center [132, 175] width 17 height 5
drag, startPoint x: 286, startPoint y: 166, endPoint x: 306, endPoint y: 166, distance: 20.2
click at [286, 166] on b "glom" at bounding box center [281, 166] width 9 height 5
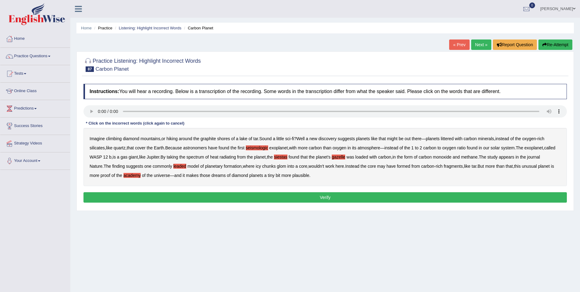
click at [272, 199] on button "Verify" at bounding box center [324, 197] width 483 height 10
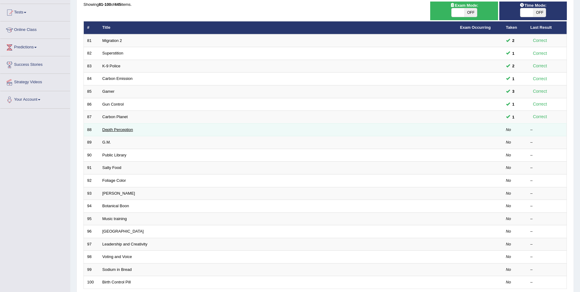
click at [119, 128] on link "Depth Perception" at bounding box center [117, 129] width 31 height 5
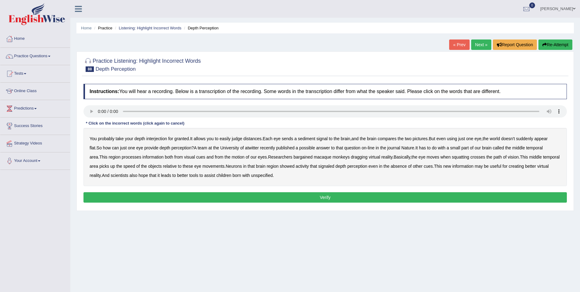
drag, startPoint x: 152, startPoint y: 138, endPoint x: 161, endPoint y: 139, distance: 9.3
click at [155, 139] on b "interjection" at bounding box center [156, 138] width 21 height 5
click at [311, 139] on b "sediment" at bounding box center [306, 138] width 17 height 5
click at [246, 149] on b "atwitter" at bounding box center [252, 147] width 14 height 5
click at [285, 160] on div "You probably take your depth interjection for granted . It allows you to easily…" at bounding box center [324, 157] width 483 height 58
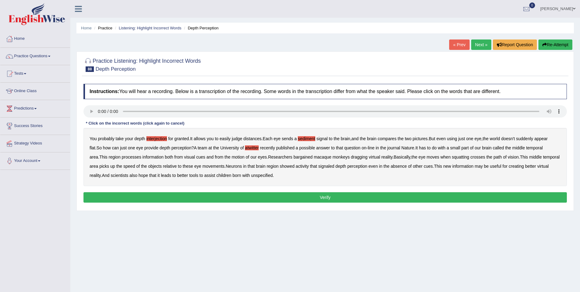
click at [294, 157] on b "bargained" at bounding box center [303, 156] width 19 height 5
click at [471, 157] on b "crosses" at bounding box center [478, 156] width 15 height 5
click at [452, 156] on b "squatting" at bounding box center [460, 156] width 17 height 5
click at [471, 156] on b "crosses" at bounding box center [478, 156] width 15 height 5
click at [251, 176] on b "unspecified" at bounding box center [262, 175] width 22 height 5
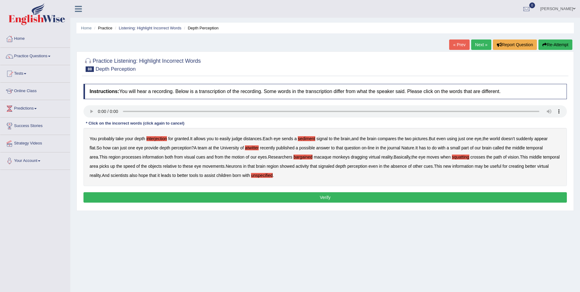
click at [235, 194] on button "Verify" at bounding box center [324, 197] width 483 height 10
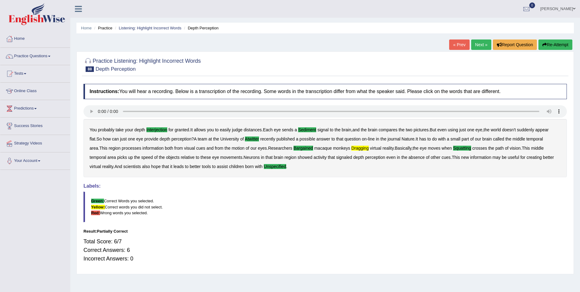
click at [557, 47] on button "Re-Attempt" at bounding box center [556, 44] width 34 height 10
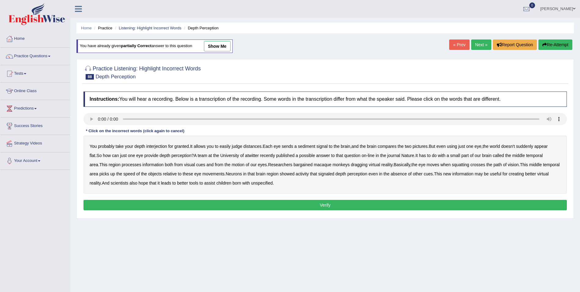
click at [251, 183] on b "unspecified" at bounding box center [262, 182] width 22 height 5
click at [351, 165] on b "dragging" at bounding box center [359, 164] width 17 height 5
click at [311, 147] on b "sediment" at bounding box center [306, 146] width 17 height 5
click at [245, 157] on b "atwitter" at bounding box center [252, 155] width 14 height 5
click at [294, 165] on b "bargained" at bounding box center [303, 164] width 19 height 5
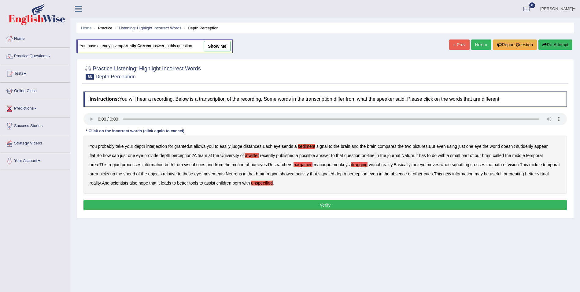
click at [360, 202] on button "Verify" at bounding box center [324, 205] width 483 height 10
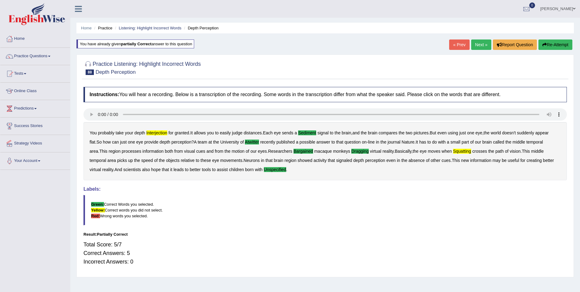
click at [557, 45] on button "Re-Attempt" at bounding box center [556, 44] width 34 height 10
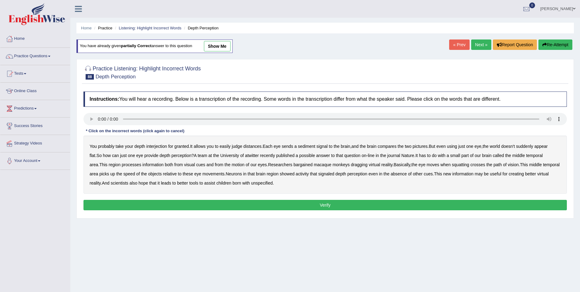
click at [153, 146] on b "interjection" at bounding box center [156, 146] width 21 height 5
click at [452, 165] on b "squatting" at bounding box center [460, 164] width 17 height 5
click at [306, 147] on b "sediment" at bounding box center [306, 146] width 17 height 5
click at [245, 155] on b "atwitter" at bounding box center [252, 155] width 14 height 5
drag, startPoint x: 284, startPoint y: 164, endPoint x: 294, endPoint y: 164, distance: 10.1
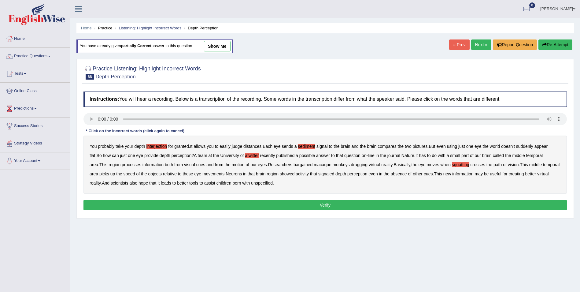
click at [294, 164] on b "bargained" at bounding box center [303, 164] width 19 height 5
click at [351, 165] on b "dragging" at bounding box center [359, 164] width 17 height 5
click at [253, 182] on b "unspecified" at bounding box center [262, 182] width 22 height 5
click at [264, 207] on button "Verify" at bounding box center [324, 205] width 483 height 10
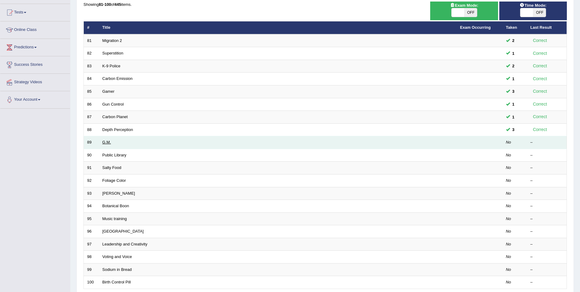
click at [106, 141] on link "G.M." at bounding box center [106, 142] width 9 height 5
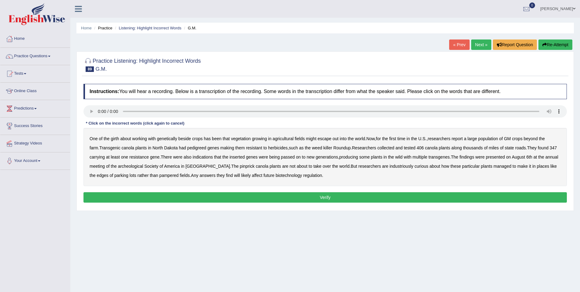
click at [113, 139] on b "girth" at bounding box center [115, 138] width 8 height 5
click at [186, 138] on b "beside" at bounding box center [184, 138] width 13 height 5
click at [189, 149] on b "pedigreed" at bounding box center [196, 147] width 19 height 5
click at [240, 164] on b "pinprick" at bounding box center [247, 166] width 15 height 5
click at [283, 195] on button "Verify" at bounding box center [324, 197] width 483 height 10
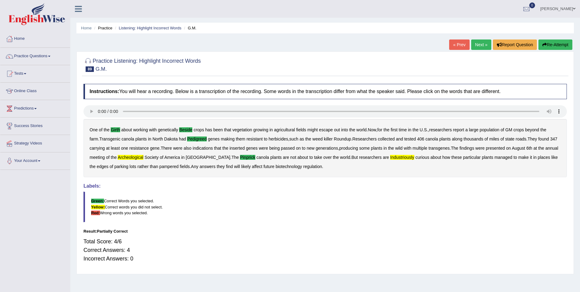
click at [555, 45] on button "Re-Attempt" at bounding box center [556, 44] width 34 height 10
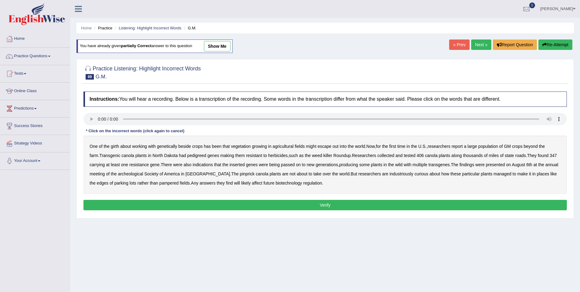
click at [123, 174] on b "archeological" at bounding box center [130, 173] width 25 height 5
click at [113, 145] on b "girth" at bounding box center [115, 146] width 8 height 5
drag, startPoint x: 187, startPoint y: 146, endPoint x: 215, endPoint y: 146, distance: 27.5
click at [199, 146] on div "One of the girth about working with genetically beside crops has been that vege…" at bounding box center [324, 164] width 483 height 58
click at [187, 147] on b "beside" at bounding box center [184, 146] width 13 height 5
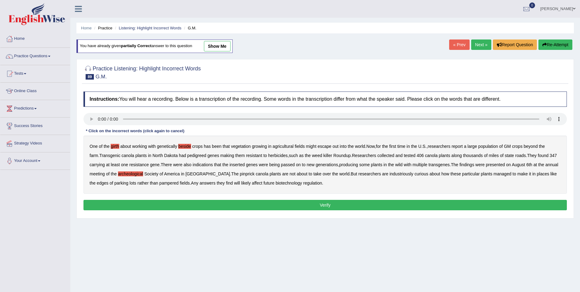
click at [187, 155] on b "pedigreed" at bounding box center [196, 155] width 19 height 5
drag, startPoint x: 220, startPoint y: 173, endPoint x: 234, endPoint y: 173, distance: 14.1
click at [240, 173] on b "pinprick" at bounding box center [247, 173] width 15 height 5
click at [390, 174] on b "industriously" at bounding box center [402, 173] width 24 height 5
click at [308, 207] on button "Verify" at bounding box center [324, 205] width 483 height 10
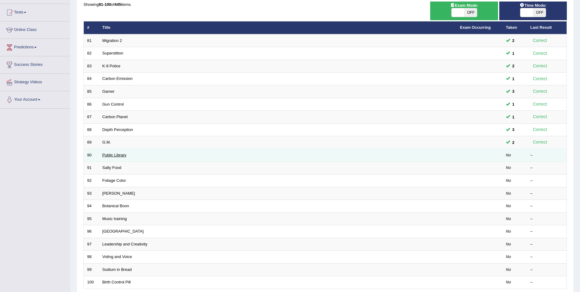
click at [118, 155] on link "Public Library" at bounding box center [114, 155] width 24 height 5
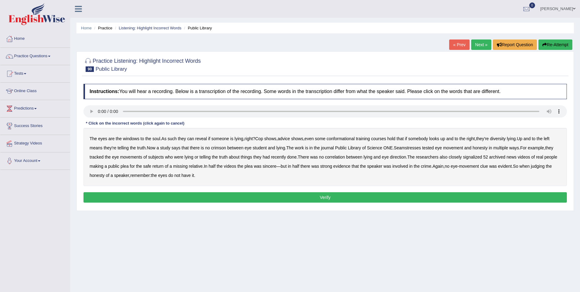
drag, startPoint x: 339, startPoint y: 139, endPoint x: 351, endPoint y: 138, distance: 12.3
click at [341, 139] on b "conformational" at bounding box center [341, 138] width 28 height 5
click at [506, 139] on b "diversity" at bounding box center [498, 138] width 16 height 5
click at [224, 147] on b "crimson" at bounding box center [218, 147] width 15 height 5
click at [262, 148] on b "student" at bounding box center [260, 147] width 14 height 5
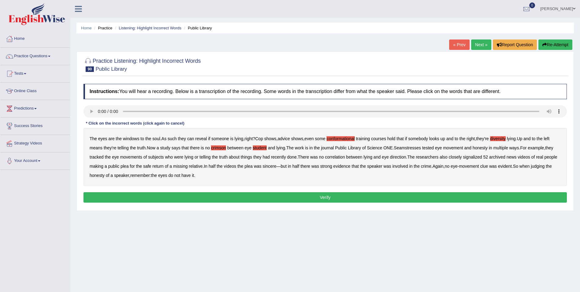
drag, startPoint x: 400, startPoint y: 148, endPoint x: 421, endPoint y: 148, distance: 21.1
click at [407, 148] on b "Seamstresses" at bounding box center [407, 147] width 27 height 5
click at [175, 193] on button "Verify" at bounding box center [324, 197] width 483 height 10
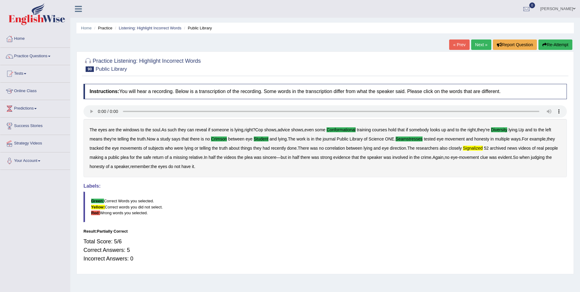
click at [546, 45] on button "Re-Attempt" at bounding box center [556, 44] width 34 height 10
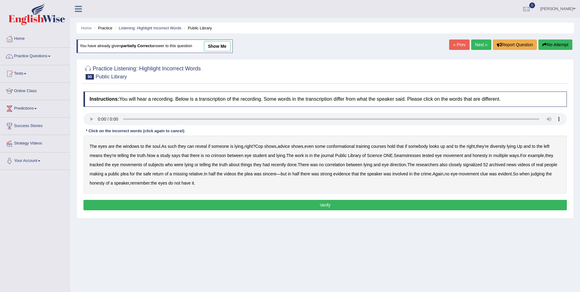
click at [468, 162] on b "signalized" at bounding box center [472, 164] width 19 height 5
click at [340, 146] on b "conformational" at bounding box center [341, 146] width 28 height 5
click at [506, 146] on b "diversity" at bounding box center [498, 146] width 16 height 5
click at [219, 156] on b "crimson" at bounding box center [218, 155] width 15 height 5
click at [262, 156] on b "student" at bounding box center [260, 155] width 14 height 5
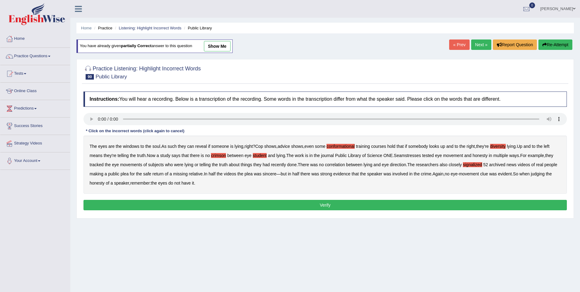
click at [338, 205] on button "Verify" at bounding box center [324, 205] width 483 height 10
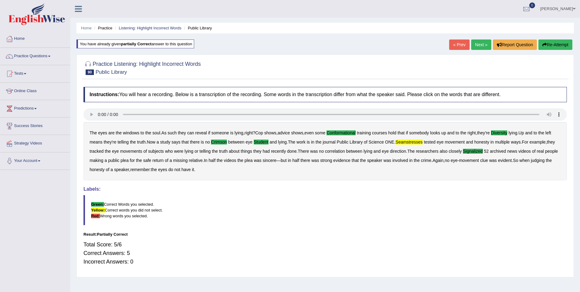
click at [554, 43] on button "Re-Attempt" at bounding box center [556, 44] width 34 height 10
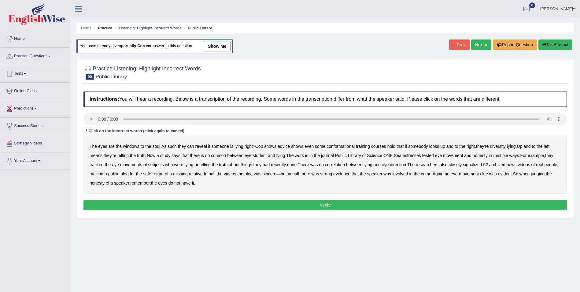
click at [474, 165] on b "signalized" at bounding box center [472, 164] width 19 height 5
click at [408, 156] on b "Seamstresses" at bounding box center [407, 155] width 27 height 5
drag, startPoint x: 339, startPoint y: 146, endPoint x: 347, endPoint y: 146, distance: 8.6
click at [346, 146] on b "conformational" at bounding box center [341, 146] width 28 height 5
drag, startPoint x: 223, startPoint y: 156, endPoint x: 228, endPoint y: 156, distance: 4.6
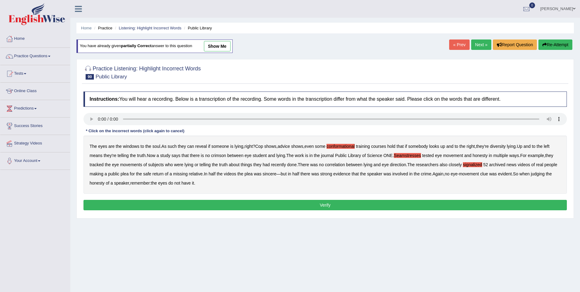
click at [224, 156] on b "crimson" at bounding box center [218, 155] width 15 height 5
click at [259, 155] on b "student" at bounding box center [260, 155] width 14 height 5
click at [270, 204] on button "Verify" at bounding box center [324, 205] width 483 height 10
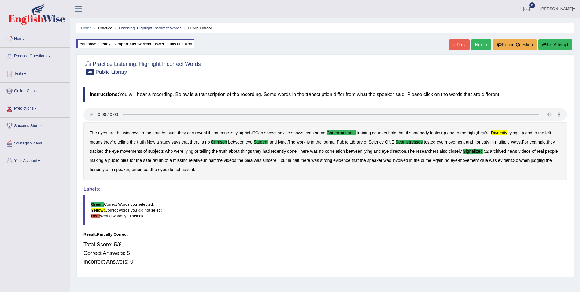
click at [553, 43] on button "Re-Attempt" at bounding box center [556, 44] width 34 height 10
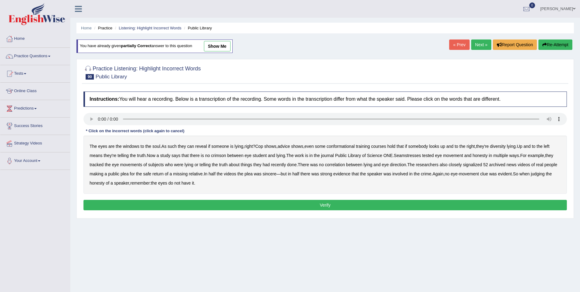
click at [470, 165] on b "signalized" at bounding box center [472, 164] width 19 height 5
click at [400, 156] on b "Seamstresses" at bounding box center [407, 155] width 27 height 5
click at [504, 146] on b "diversity" at bounding box center [498, 146] width 16 height 5
drag, startPoint x: 343, startPoint y: 146, endPoint x: 351, endPoint y: 145, distance: 7.7
click at [345, 145] on b "conformational" at bounding box center [341, 146] width 28 height 5
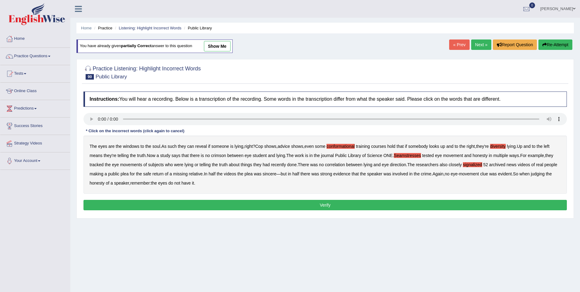
click at [222, 154] on b "crimson" at bounding box center [218, 155] width 15 height 5
click at [260, 155] on b "student" at bounding box center [260, 155] width 14 height 5
click at [226, 206] on button "Verify" at bounding box center [324, 205] width 483 height 10
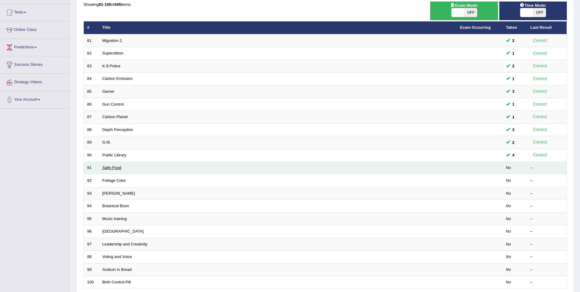
click at [109, 168] on link "Salty Food" at bounding box center [111, 167] width 19 height 5
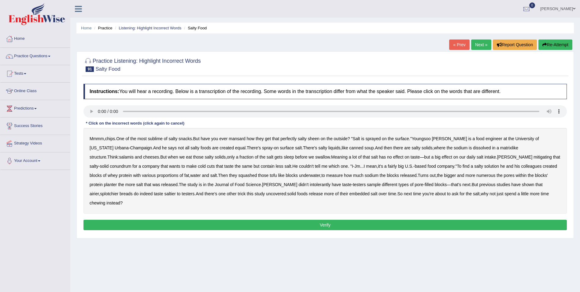
click at [154, 138] on b "sublime" at bounding box center [155, 138] width 15 height 5
drag, startPoint x: 241, startPoint y: 140, endPoint x: 245, endPoint y: 141, distance: 4.0
click at [242, 140] on b "mansard" at bounding box center [237, 138] width 17 height 5
click at [284, 156] on b "sleep" at bounding box center [289, 156] width 10 height 5
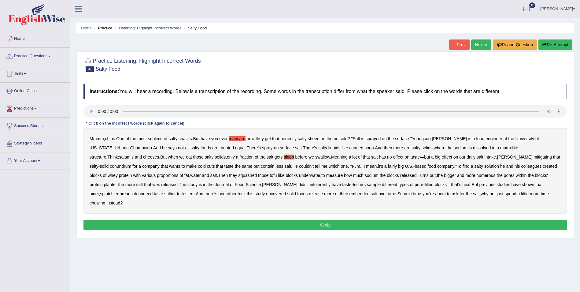
click at [534, 156] on b "mitigating" at bounding box center [543, 156] width 18 height 5
click at [117, 182] on b "planter" at bounding box center [110, 184] width 13 height 5
click at [310, 185] on b "intolerantly" at bounding box center [320, 184] width 21 height 5
click at [363, 220] on button "Verify" at bounding box center [324, 225] width 483 height 10
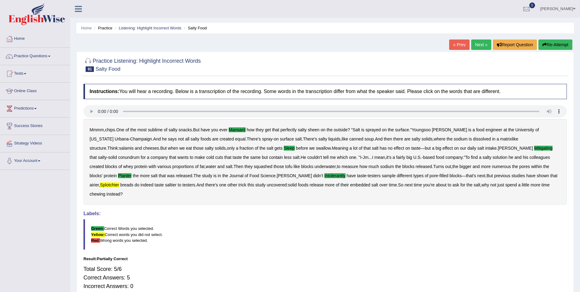
click at [550, 42] on button "Re-Attempt" at bounding box center [556, 44] width 34 height 10
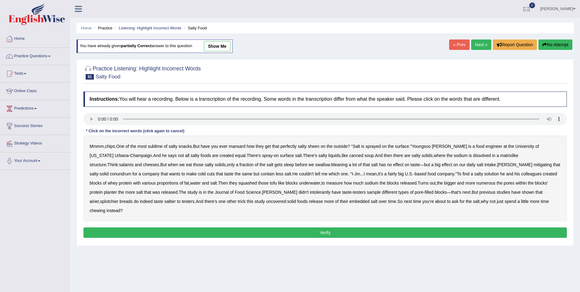
click at [118, 199] on b "splotchier" at bounding box center [109, 201] width 18 height 5
drag, startPoint x: 236, startPoint y: 146, endPoint x: 242, endPoint y: 146, distance: 5.2
click at [238, 146] on b "mansard" at bounding box center [237, 146] width 17 height 5
click at [284, 165] on b "sleep" at bounding box center [289, 164] width 10 height 5
click at [534, 165] on b "mitigating" at bounding box center [543, 164] width 18 height 5
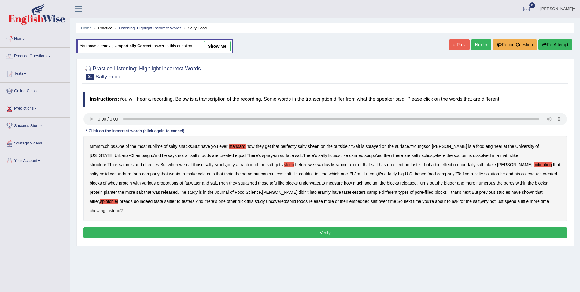
click at [117, 190] on b "planter" at bounding box center [110, 192] width 13 height 5
click at [310, 191] on b "intolerantly" at bounding box center [320, 192] width 21 height 5
click at [224, 227] on button "Verify" at bounding box center [324, 232] width 483 height 10
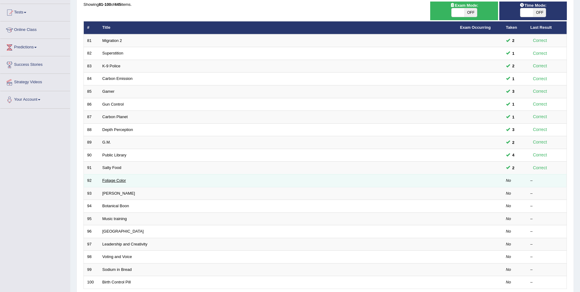
click at [114, 181] on link "Foliage Color" at bounding box center [114, 180] width 24 height 5
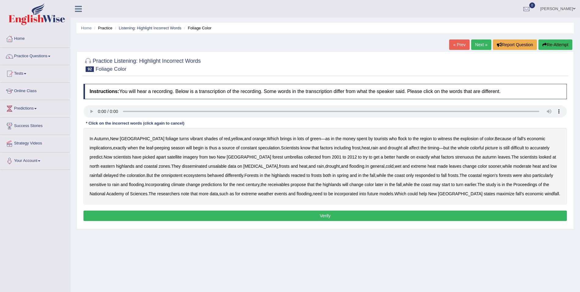
click at [284, 157] on b "umbrellas" at bounding box center [293, 156] width 19 height 5
click at [396, 156] on b "handle" at bounding box center [402, 156] width 13 height 5
click at [396, 157] on b "handle" at bounding box center [402, 156] width 13 height 5
drag, startPoint x: 417, startPoint y: 158, endPoint x: 424, endPoint y: 158, distance: 7.3
click at [455, 158] on b "strenuous" at bounding box center [464, 156] width 19 height 5
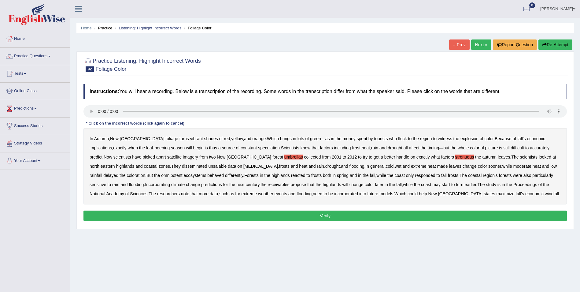
drag, startPoint x: 143, startPoint y: 166, endPoint x: 156, endPoint y: 166, distance: 13.1
click at [182, 166] on b "disseminated" at bounding box center [194, 166] width 25 height 5
click at [161, 175] on b "omnipotent" at bounding box center [171, 175] width 21 height 5
click at [268, 185] on b "receivables" at bounding box center [279, 184] width 22 height 5
click at [336, 215] on button "Verify" at bounding box center [324, 215] width 483 height 10
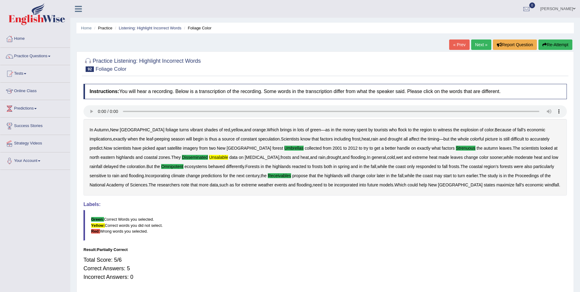
click at [552, 43] on button "Re-Attempt" at bounding box center [556, 44] width 34 height 10
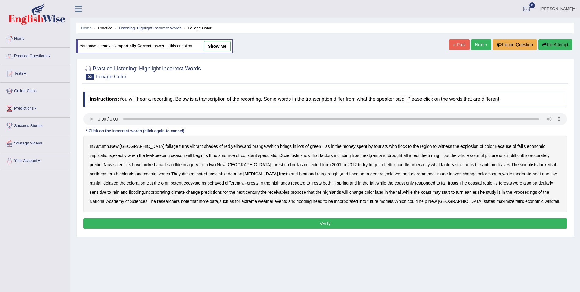
drag, startPoint x: 147, startPoint y: 173, endPoint x: 157, endPoint y: 172, distance: 10.4
click at [182, 174] on b "disseminated" at bounding box center [194, 173] width 25 height 5
click at [208, 172] on b "unsalable" at bounding box center [217, 173] width 18 height 5
click at [284, 165] on b "umbrellas" at bounding box center [293, 164] width 19 height 5
click at [455, 166] on b "strenuous" at bounding box center [464, 164] width 19 height 5
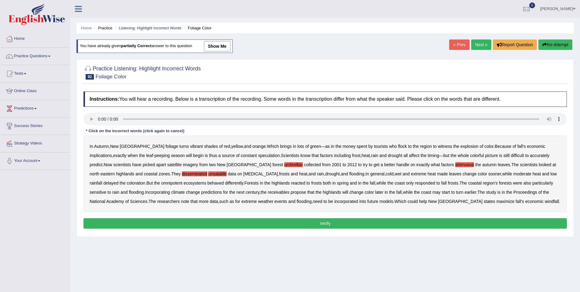
drag, startPoint x: 103, startPoint y: 182, endPoint x: 119, endPoint y: 183, distance: 15.9
click at [161, 183] on b "omnipotent" at bounding box center [171, 182] width 21 height 5
drag, startPoint x: 223, startPoint y: 192, endPoint x: 248, endPoint y: 194, distance: 25.1
click at [268, 192] on b "receivables" at bounding box center [279, 192] width 22 height 5
click at [241, 222] on button "Verify" at bounding box center [324, 223] width 483 height 10
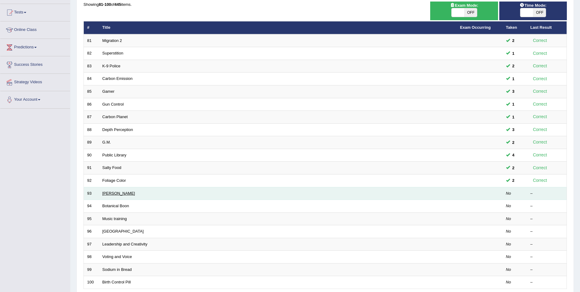
click at [108, 194] on link "Bohr" at bounding box center [118, 193] width 33 height 5
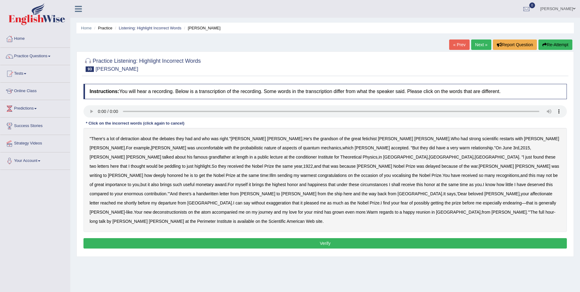
click at [127, 137] on b "detraction" at bounding box center [129, 138] width 19 height 5
click at [500, 139] on b "restarts" at bounding box center [507, 138] width 14 height 5
click at [317, 154] on b "conditioner" at bounding box center [306, 156] width 21 height 5
drag, startPoint x: 309, startPoint y: 156, endPoint x: 320, endPoint y: 156, distance: 10.1
click at [181, 164] on b "peddling" at bounding box center [173, 166] width 16 height 5
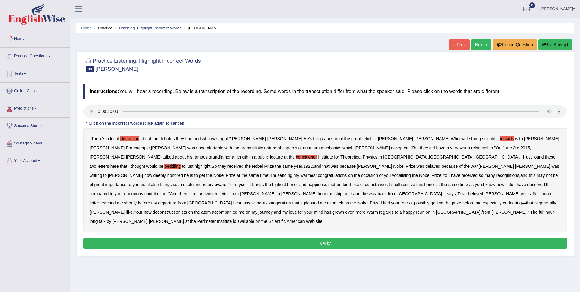
drag, startPoint x: 452, startPoint y: 166, endPoint x: 464, endPoint y: 167, distance: 11.9
click at [411, 173] on b "vocalising" at bounding box center [401, 175] width 19 height 5
click at [213, 182] on b "monetary" at bounding box center [205, 184] width 18 height 5
click at [153, 209] on b "deconstructionists" at bounding box center [170, 211] width 34 height 5
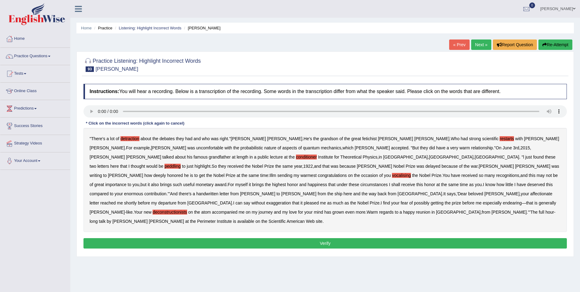
drag, startPoint x: 163, startPoint y: 231, endPoint x: 171, endPoint y: 231, distance: 8.3
click at [164, 238] on button "Verify" at bounding box center [324, 243] width 483 height 10
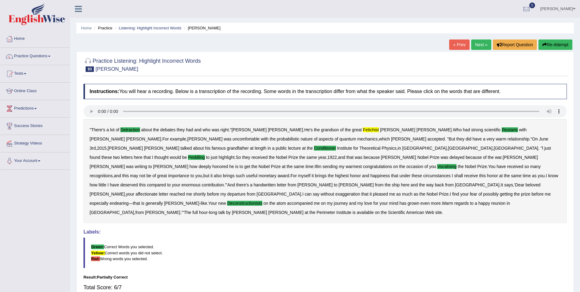
click at [546, 46] on icon "button" at bounding box center [544, 45] width 4 height 4
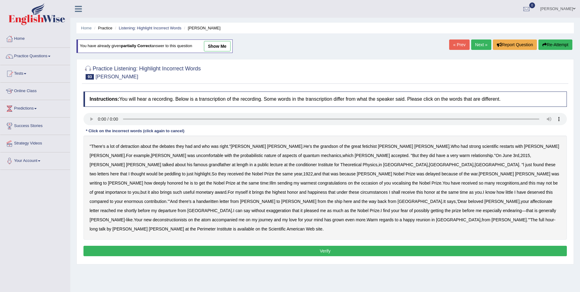
click at [153, 217] on b "deconstructionists" at bounding box center [170, 219] width 34 height 5
click at [362, 145] on b "fetichist" at bounding box center [369, 146] width 14 height 5
click at [126, 147] on b "detraction" at bounding box center [129, 146] width 19 height 5
drag, startPoint x: 403, startPoint y: 149, endPoint x: 407, endPoint y: 147, distance: 4.2
click at [500, 149] on b "restarts" at bounding box center [507, 146] width 14 height 5
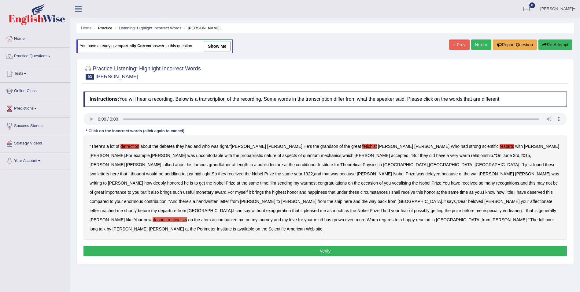
click at [317, 162] on b "conditioner" at bounding box center [306, 164] width 21 height 5
click at [181, 171] on b "peddling" at bounding box center [173, 173] width 16 height 5
click at [149, 246] on button "Verify" at bounding box center [324, 251] width 483 height 10
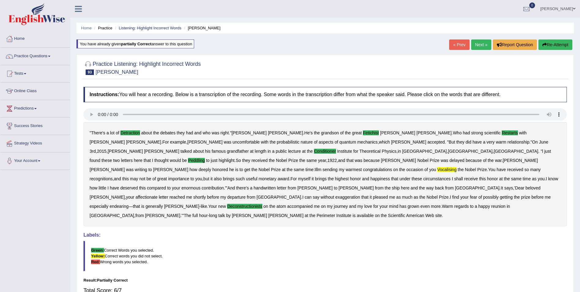
click at [557, 37] on div "Home Practice Listening: Highlight Incorrect Words Bohr You have already given …" at bounding box center [325, 164] width 510 height 328
click at [566, 43] on button "Re-Attempt" at bounding box center [556, 44] width 34 height 10
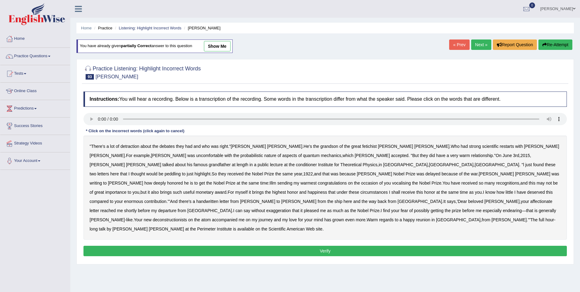
click at [411, 180] on b "vocalising" at bounding box center [401, 182] width 19 height 5
click at [153, 217] on b "deconstructionists" at bounding box center [170, 219] width 34 height 5
click at [128, 147] on b "detraction" at bounding box center [129, 146] width 19 height 5
click at [500, 146] on b "restarts" at bounding box center [507, 146] width 14 height 5
click at [317, 162] on b "conditioner" at bounding box center [306, 164] width 21 height 5
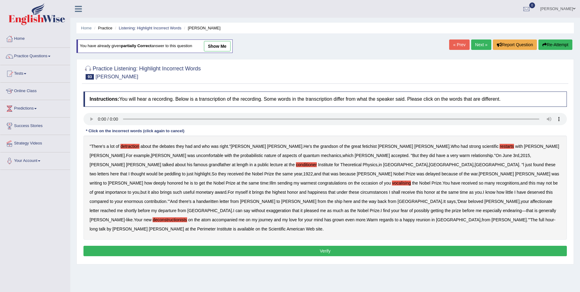
click at [181, 171] on b "peddling" at bounding box center [173, 173] width 16 height 5
click at [339, 246] on button "Verify" at bounding box center [324, 251] width 483 height 10
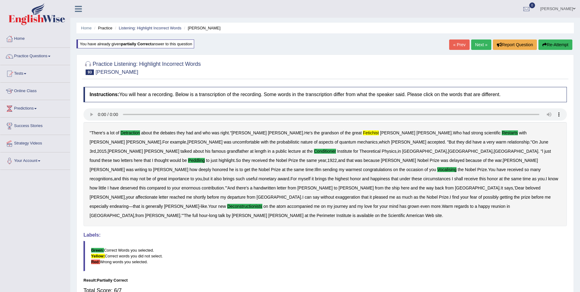
click at [560, 43] on button "Re-Attempt" at bounding box center [556, 44] width 34 height 10
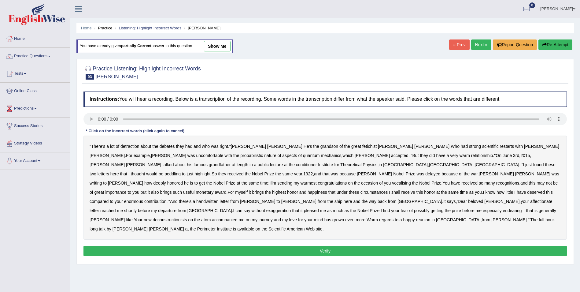
click at [362, 147] on b "fetichist" at bounding box center [369, 146] width 14 height 5
click at [132, 146] on b "detraction" at bounding box center [129, 146] width 19 height 5
click at [500, 146] on b "restarts" at bounding box center [507, 146] width 14 height 5
click at [317, 162] on b "conditioner" at bounding box center [306, 164] width 21 height 5
click at [181, 171] on b "peddling" at bounding box center [173, 173] width 16 height 5
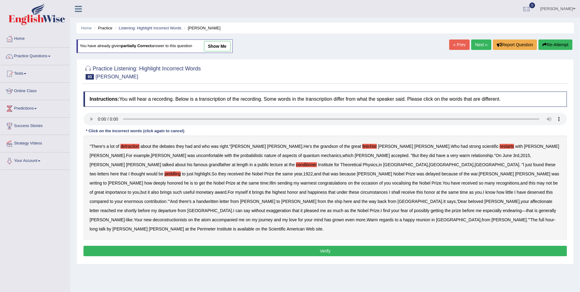
click at [411, 180] on b "vocalising" at bounding box center [401, 182] width 19 height 5
click at [153, 217] on b "deconstructionists" at bounding box center [170, 219] width 34 height 5
click at [328, 246] on button "Verify" at bounding box center [324, 251] width 483 height 10
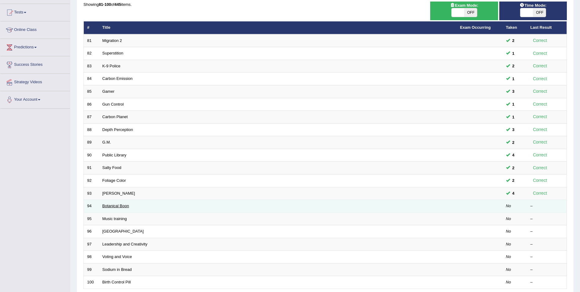
click at [106, 205] on link "Botanical Boon" at bounding box center [115, 205] width 27 height 5
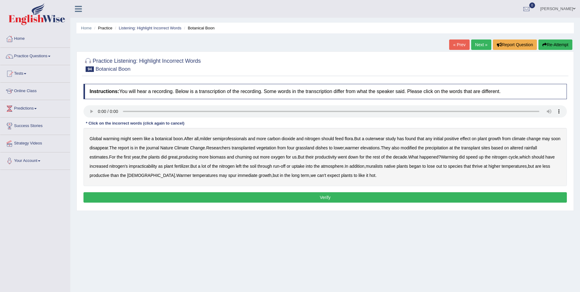
drag, startPoint x: 229, startPoint y: 138, endPoint x: 259, endPoint y: 144, distance: 30.2
click at [229, 138] on b "semiprofessionals" at bounding box center [230, 138] width 34 height 5
click at [375, 138] on b "outerwear" at bounding box center [374, 138] width 19 height 5
click at [328, 148] on b "dishes" at bounding box center [322, 147] width 12 height 5
click at [383, 165] on b "muralists" at bounding box center [374, 166] width 17 height 5
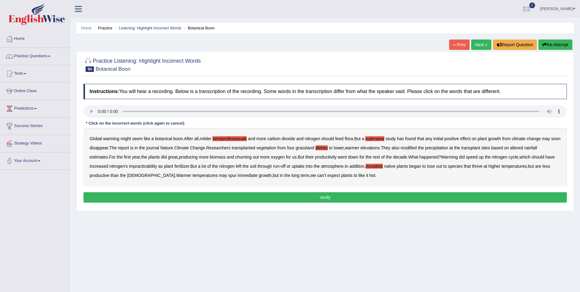
drag, startPoint x: 318, startPoint y: 197, endPoint x: 316, endPoint y: 194, distance: 3.3
click at [318, 196] on button "Verify" at bounding box center [324, 197] width 483 height 10
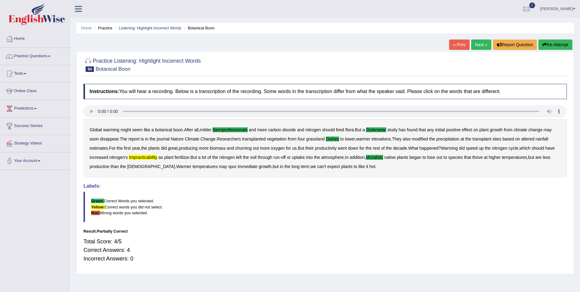
click at [561, 44] on button "Re-Attempt" at bounding box center [556, 44] width 34 height 10
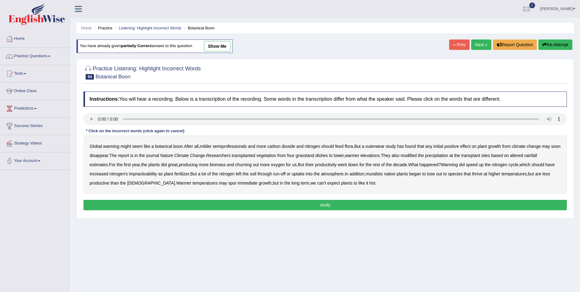
drag, startPoint x: 228, startPoint y: 146, endPoint x: 238, endPoint y: 148, distance: 9.3
click at [229, 146] on b "semiprofessionals" at bounding box center [230, 146] width 34 height 5
drag, startPoint x: 373, startPoint y: 146, endPoint x: 380, endPoint y: 148, distance: 6.9
click at [378, 147] on b "outerwear" at bounding box center [374, 146] width 19 height 5
drag, startPoint x: 315, startPoint y: 155, endPoint x: 318, endPoint y: 156, distance: 3.2
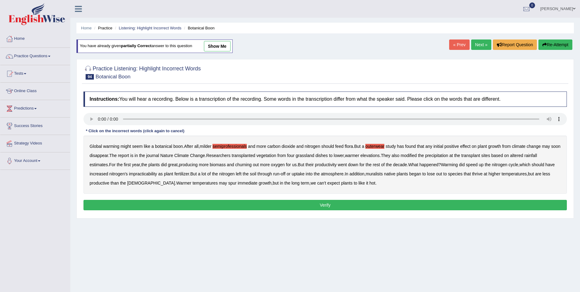
click at [314, 156] on b "grassland" at bounding box center [305, 155] width 19 height 5
click at [313, 155] on b "grassland" at bounding box center [305, 155] width 19 height 5
click at [328, 156] on b "dishes" at bounding box center [322, 155] width 12 height 5
click at [155, 173] on b "impracticability" at bounding box center [143, 173] width 28 height 5
click at [383, 175] on b "muralists" at bounding box center [374, 173] width 17 height 5
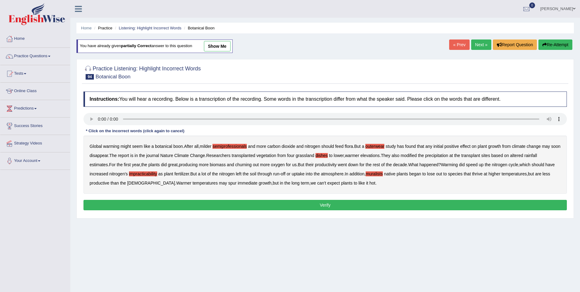
click at [331, 205] on button "Verify" at bounding box center [324, 205] width 483 height 10
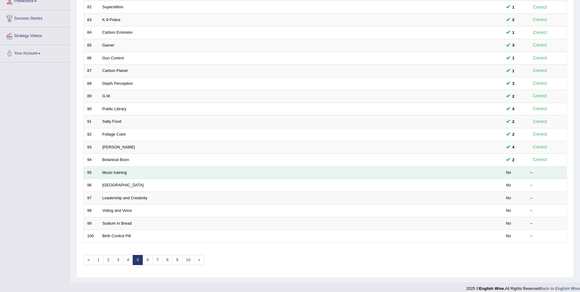
scroll to position [113, 0]
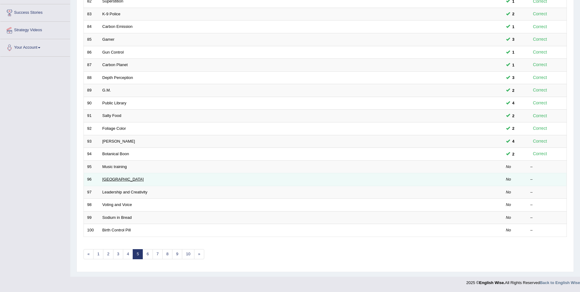
click at [116, 181] on link "[GEOGRAPHIC_DATA]" at bounding box center [122, 179] width 41 height 5
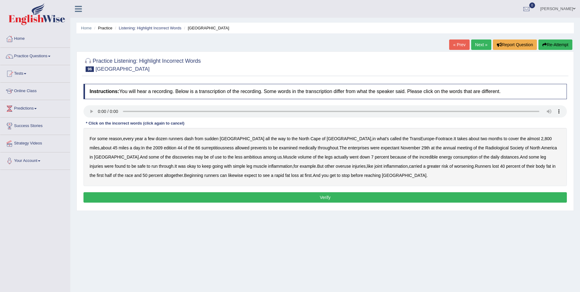
drag, startPoint x: 137, startPoint y: 149, endPoint x: 147, endPoint y: 149, distance: 10.1
click at [202, 149] on b "surreptitiousness" at bounding box center [218, 147] width 32 height 5
click at [251, 147] on b "prevents" at bounding box center [259, 147] width 17 height 5
click at [348, 150] on b "enterprises" at bounding box center [358, 147] width 21 height 5
click at [314, 195] on button "Verify" at bounding box center [324, 197] width 483 height 10
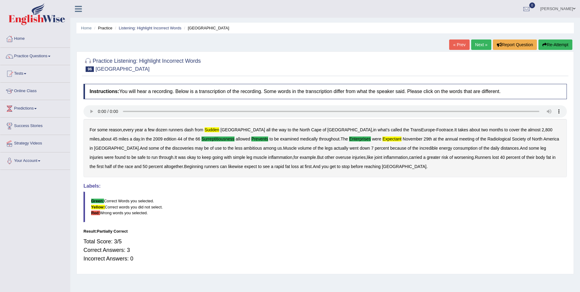
click at [553, 47] on button "Re-Attempt" at bounding box center [556, 44] width 34 height 10
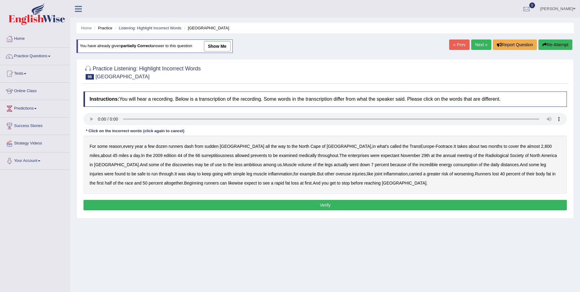
click at [216, 146] on b "sudden" at bounding box center [212, 146] width 14 height 5
click at [202, 157] on b "surreptitiousness" at bounding box center [218, 155] width 32 height 5
click at [251, 154] on b "prevents" at bounding box center [259, 155] width 17 height 5
click at [348, 156] on b "enterprises" at bounding box center [358, 155] width 21 height 5
click at [191, 203] on button "Verify" at bounding box center [324, 205] width 483 height 10
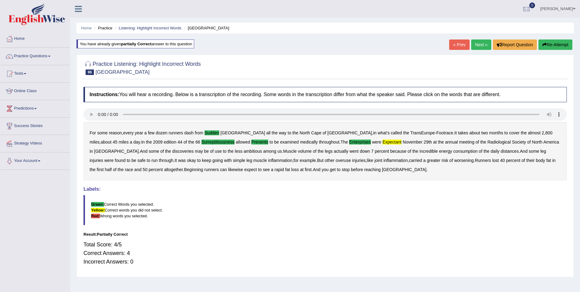
click at [557, 41] on button "Re-Attempt" at bounding box center [556, 44] width 34 height 10
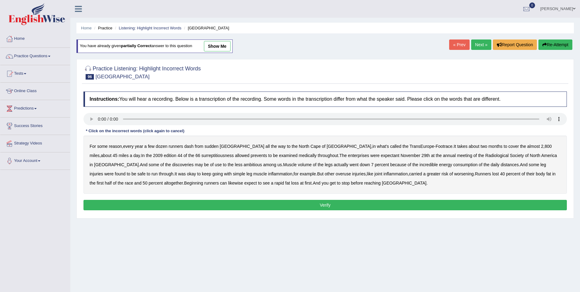
click at [213, 146] on b "sudden" at bounding box center [212, 146] width 14 height 5
click at [348, 154] on b "enterprises" at bounding box center [358, 155] width 21 height 5
click at [381, 154] on b "expectant" at bounding box center [390, 155] width 19 height 5
click at [202, 157] on b "surreptitiousness" at bounding box center [218, 155] width 32 height 5
click at [251, 156] on b "prevents" at bounding box center [259, 155] width 17 height 5
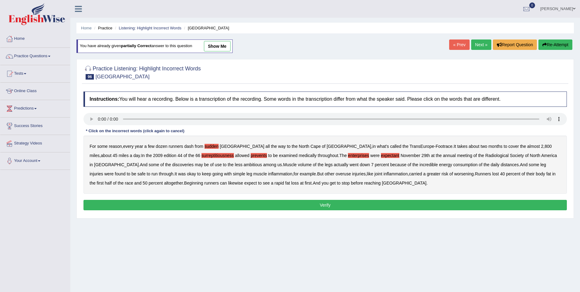
click at [302, 200] on button "Verify" at bounding box center [324, 205] width 483 height 10
